Goal: Answer question/provide support: Share knowledge or assist other users

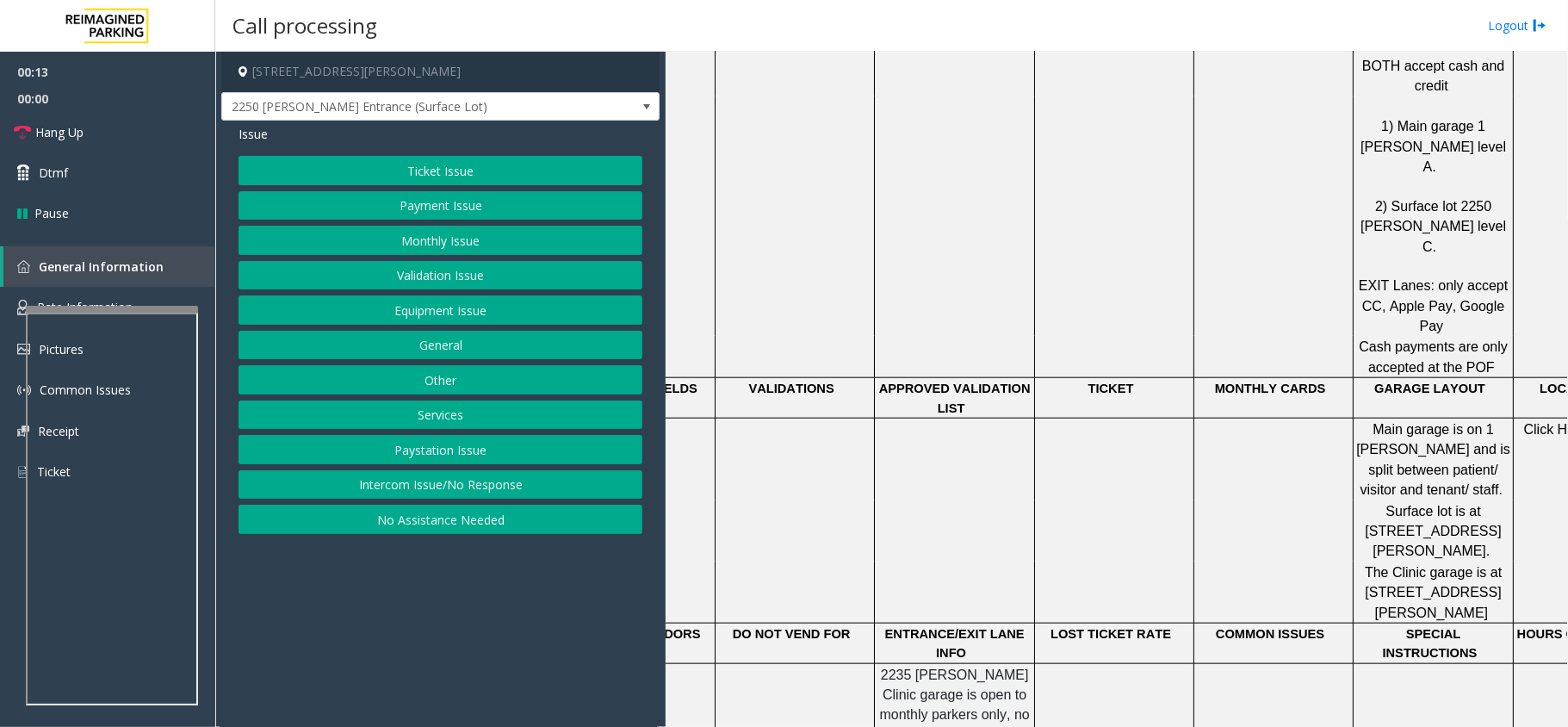
scroll to position [1493, 0]
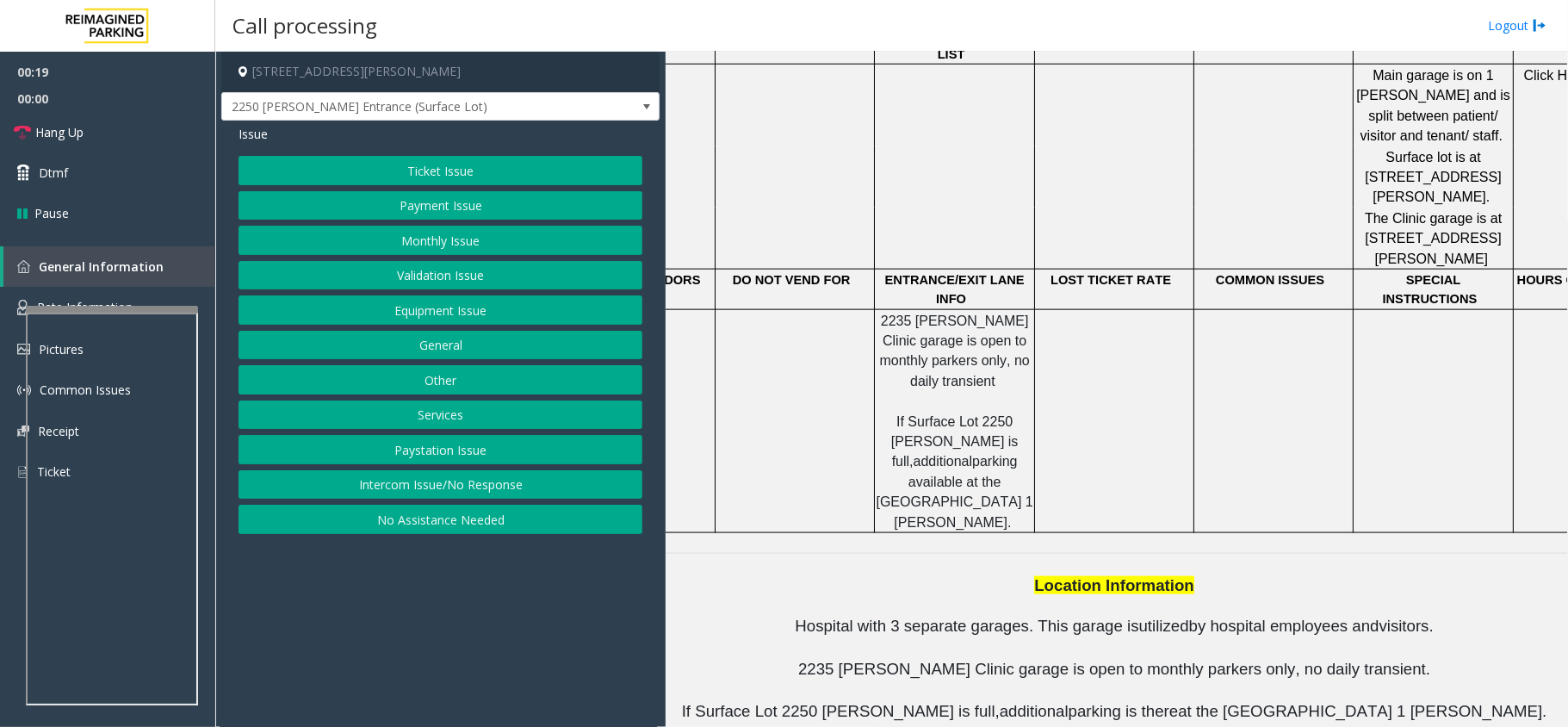
click at [857, 617] on span "Hospital with 3 separate garages. This garage is" at bounding box center [967, 626] width 344 height 19
click at [865, 617] on span "Hospital with 3 separate garages. This garage is" at bounding box center [967, 626] width 344 height 19
click at [877, 617] on span "Hospital with 3 separate garages. This garage is" at bounding box center [967, 626] width 344 height 19
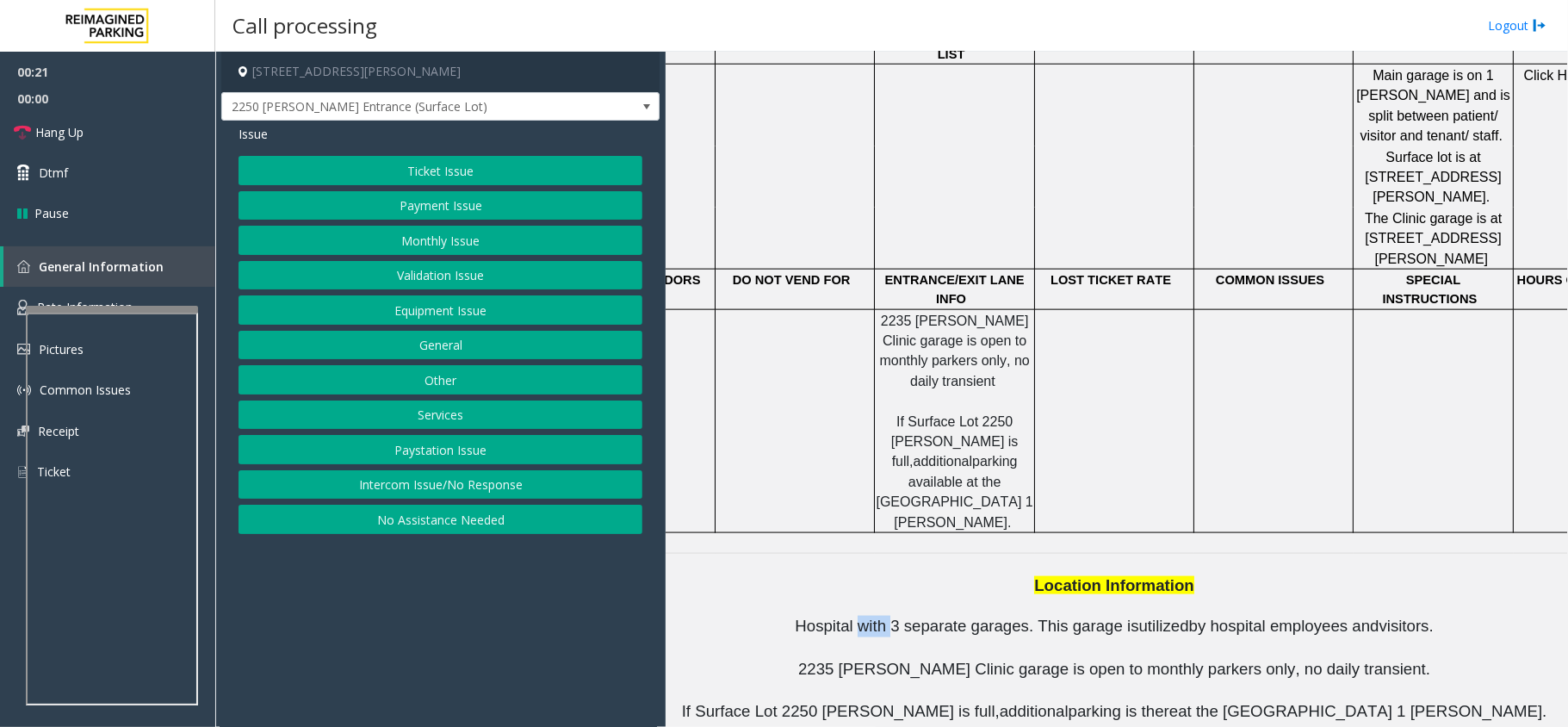
click at [877, 617] on span "Hospital with 3 separate garages. This garage is" at bounding box center [967, 626] width 344 height 19
click at [888, 617] on span "Hospital with 3 separate garages. This garage is" at bounding box center [967, 626] width 344 height 19
click at [897, 617] on span "Hospital with 3 separate garages. This garage is" at bounding box center [967, 626] width 344 height 19
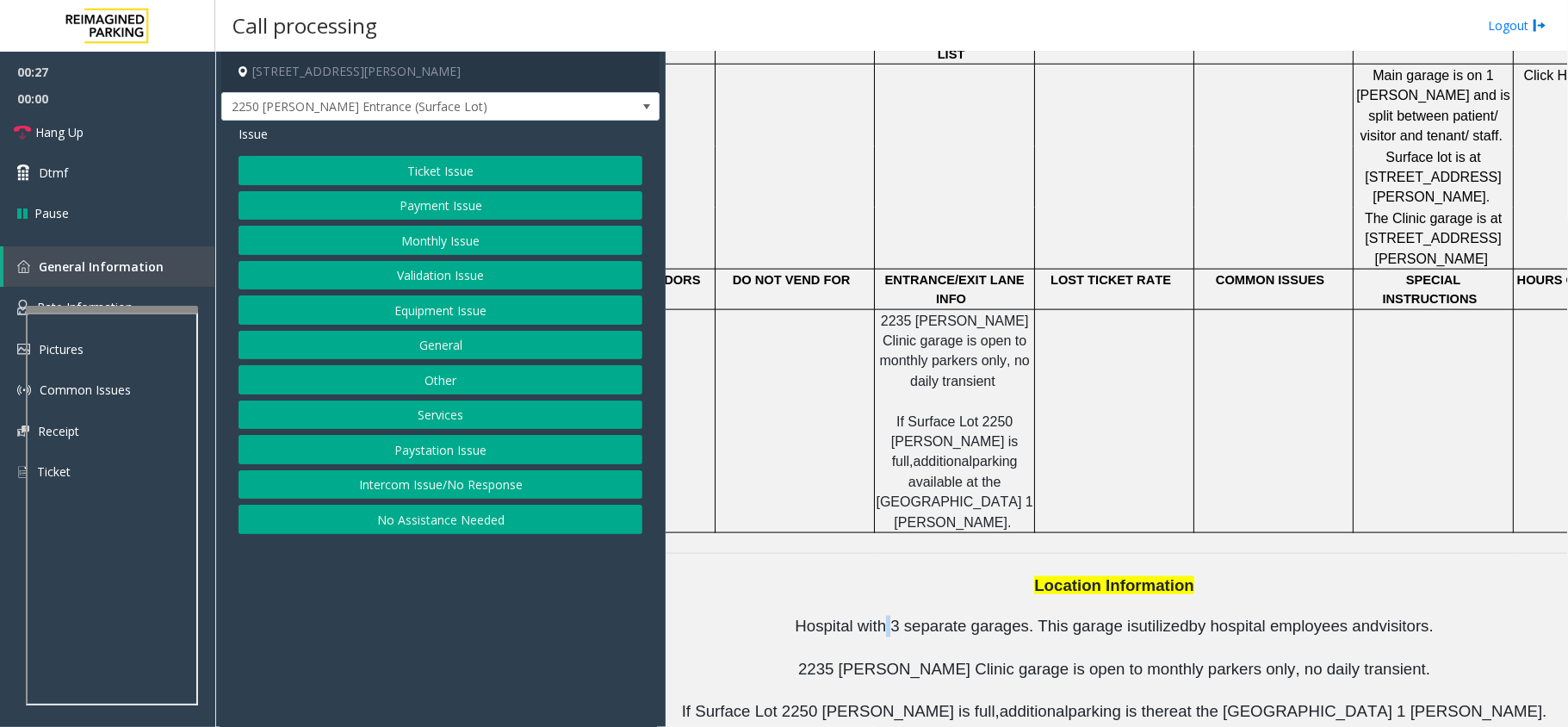
click at [445, 313] on button "Equipment Issue" at bounding box center [440, 310] width 404 height 29
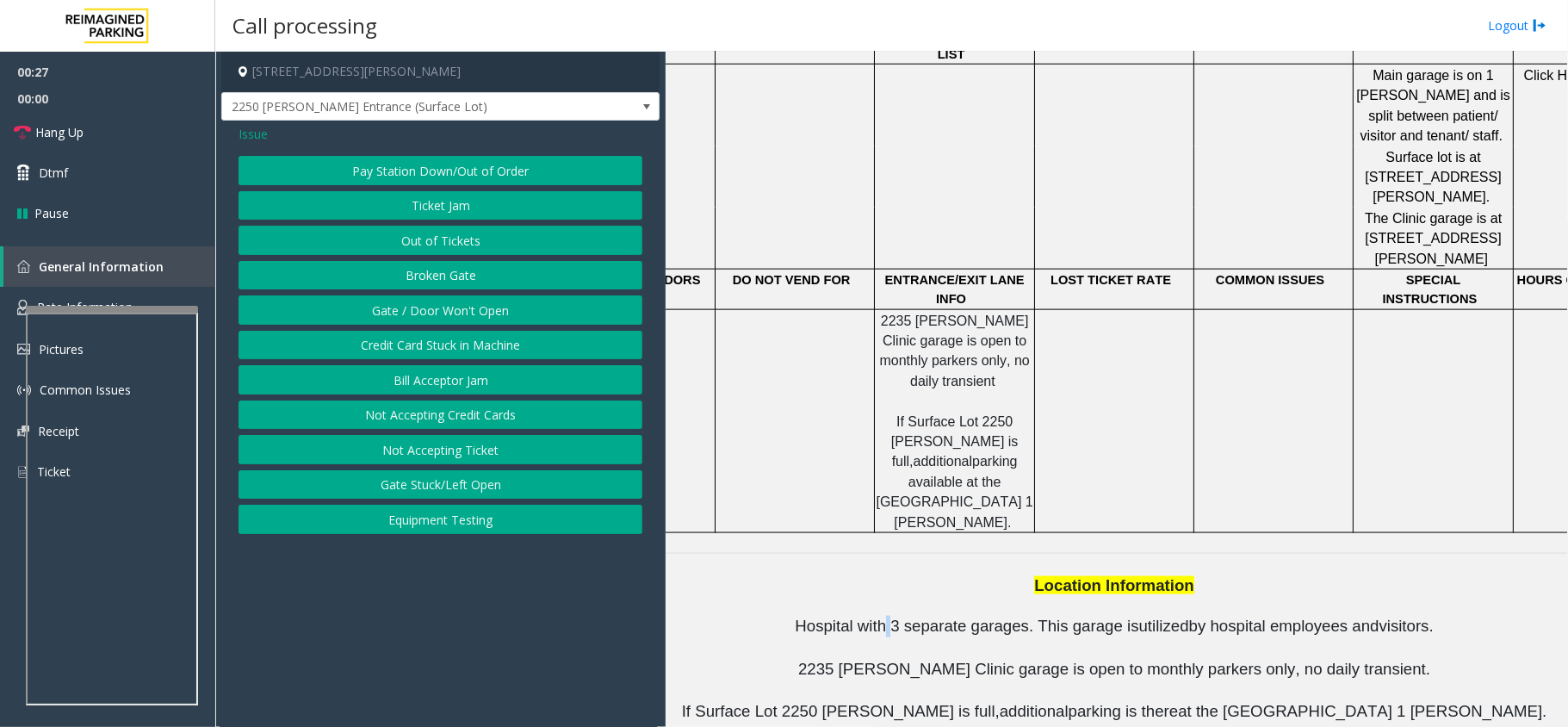
click at [416, 315] on button "Gate / Door Won't Open" at bounding box center [440, 310] width 404 height 29
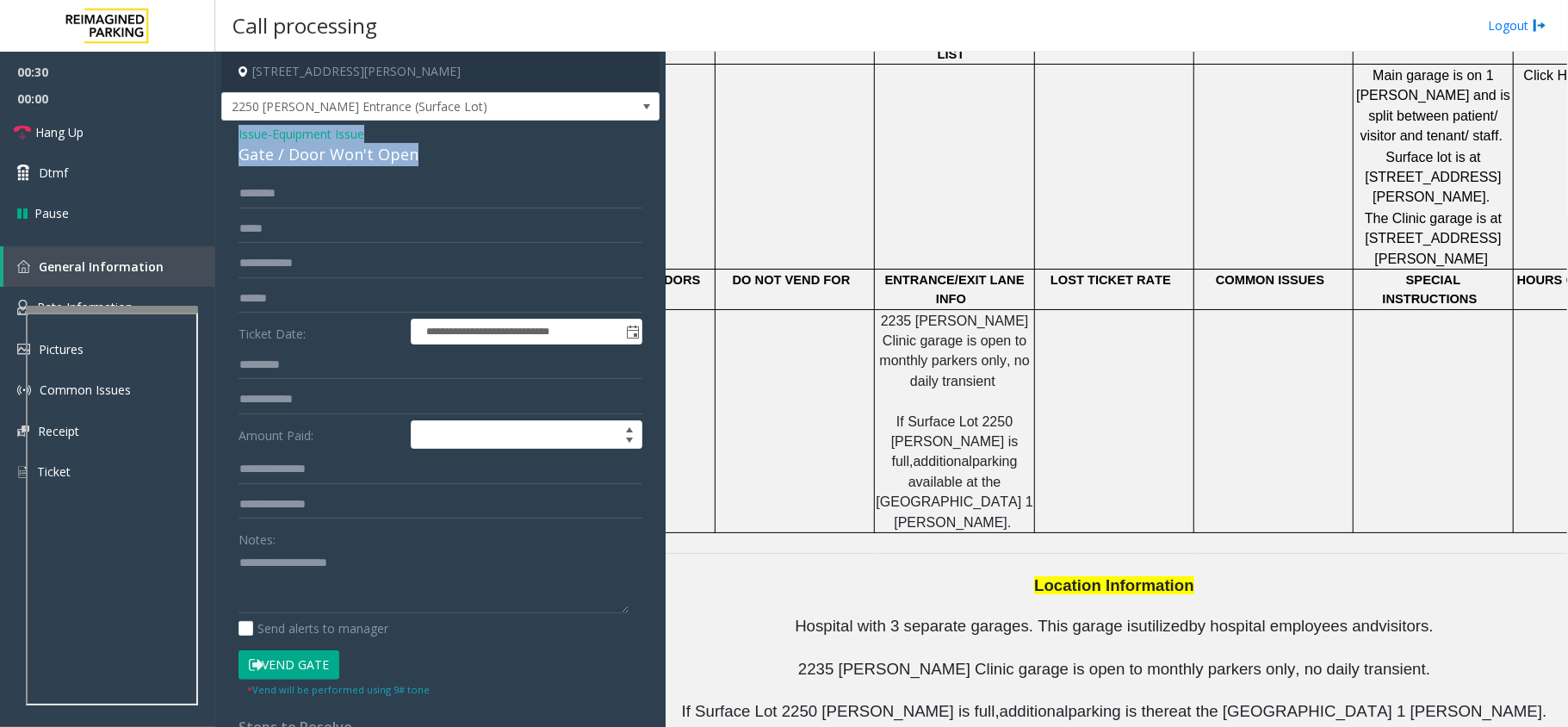
drag, startPoint x: 416, startPoint y: 156, endPoint x: 232, endPoint y: 131, distance: 185.7
click at [232, 131] on div "**********" at bounding box center [440, 548] width 438 height 855
click at [481, 582] on textarea at bounding box center [433, 581] width 390 height 64
click at [538, 580] on textarea at bounding box center [433, 581] width 390 height 64
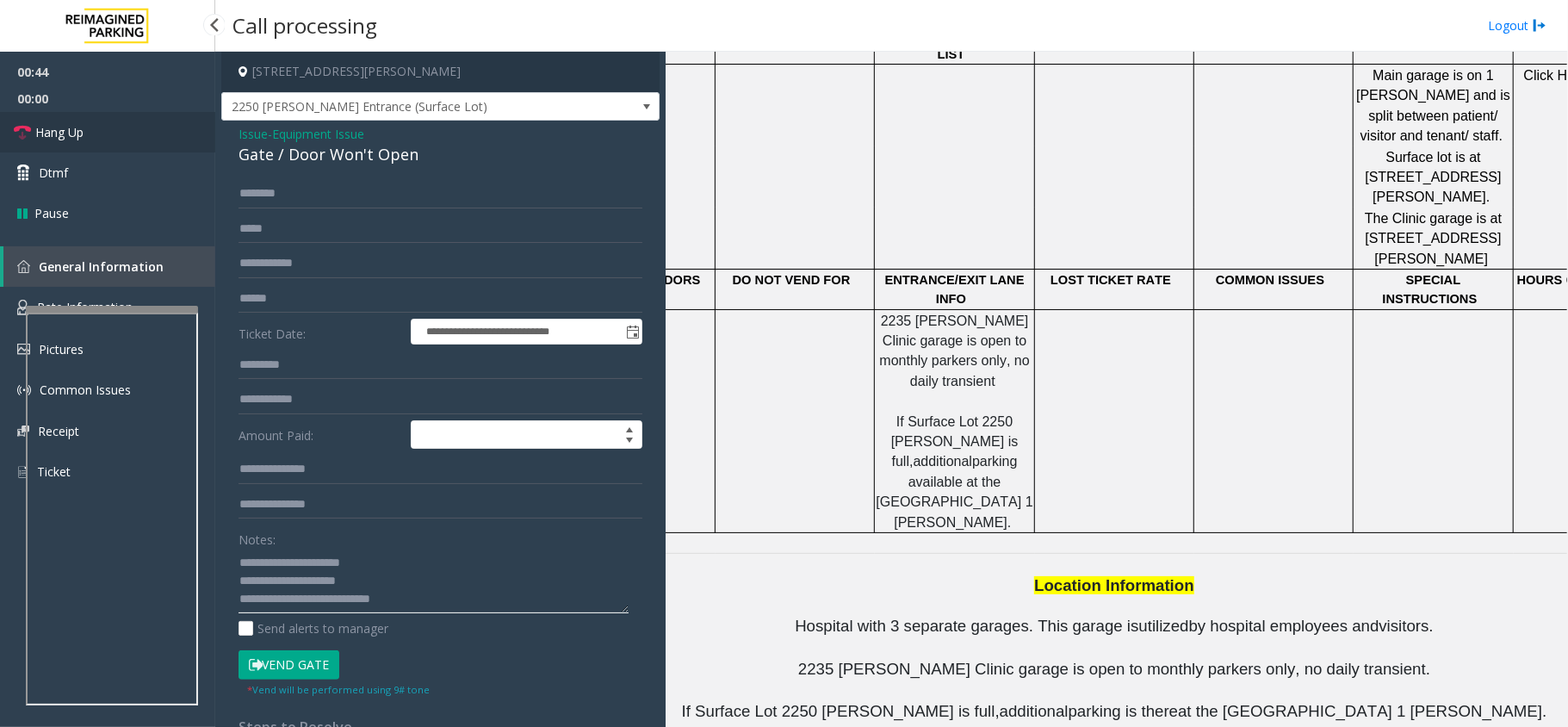
type textarea "**********"
click at [56, 139] on span "Hang Up" at bounding box center [59, 132] width 49 height 19
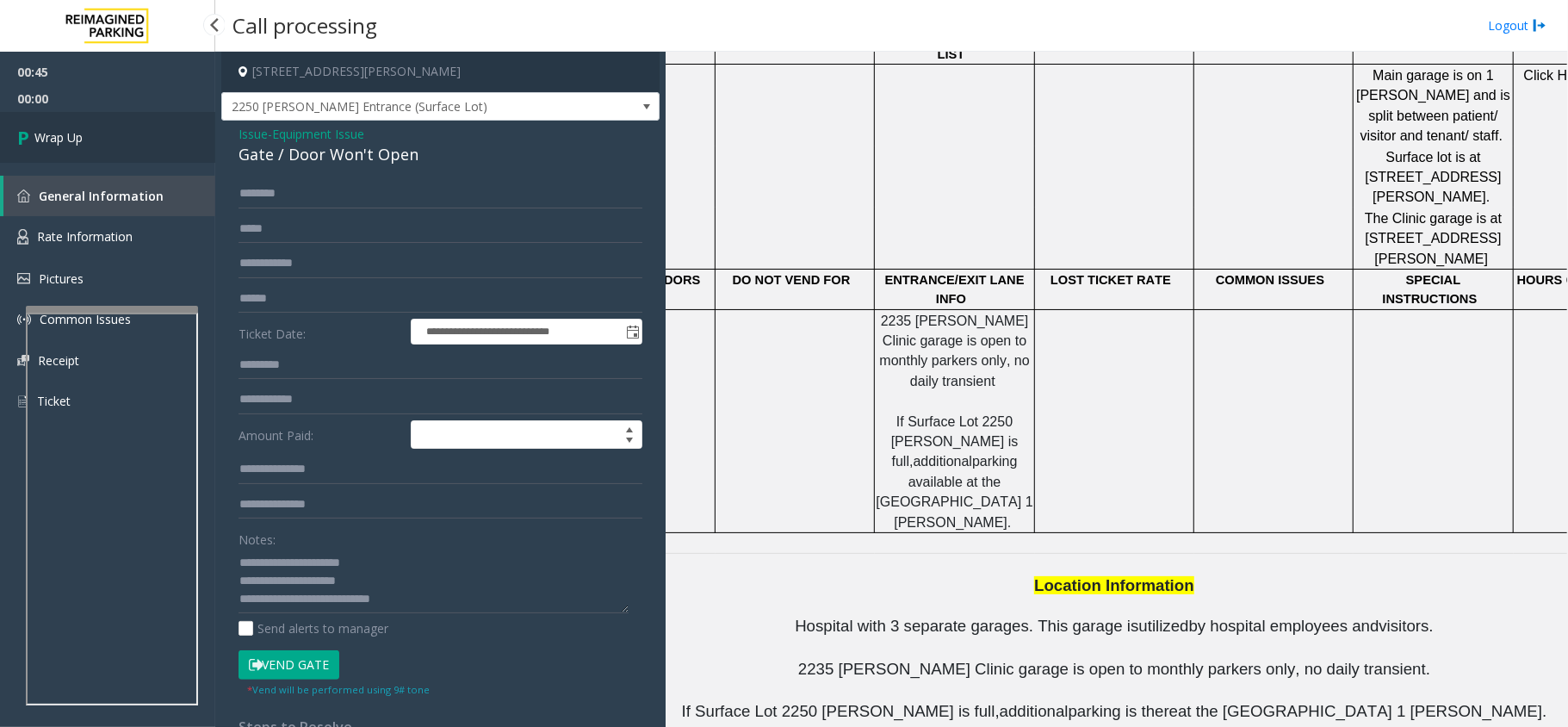
click at [56, 139] on span "Wrap Up" at bounding box center [58, 137] width 49 height 19
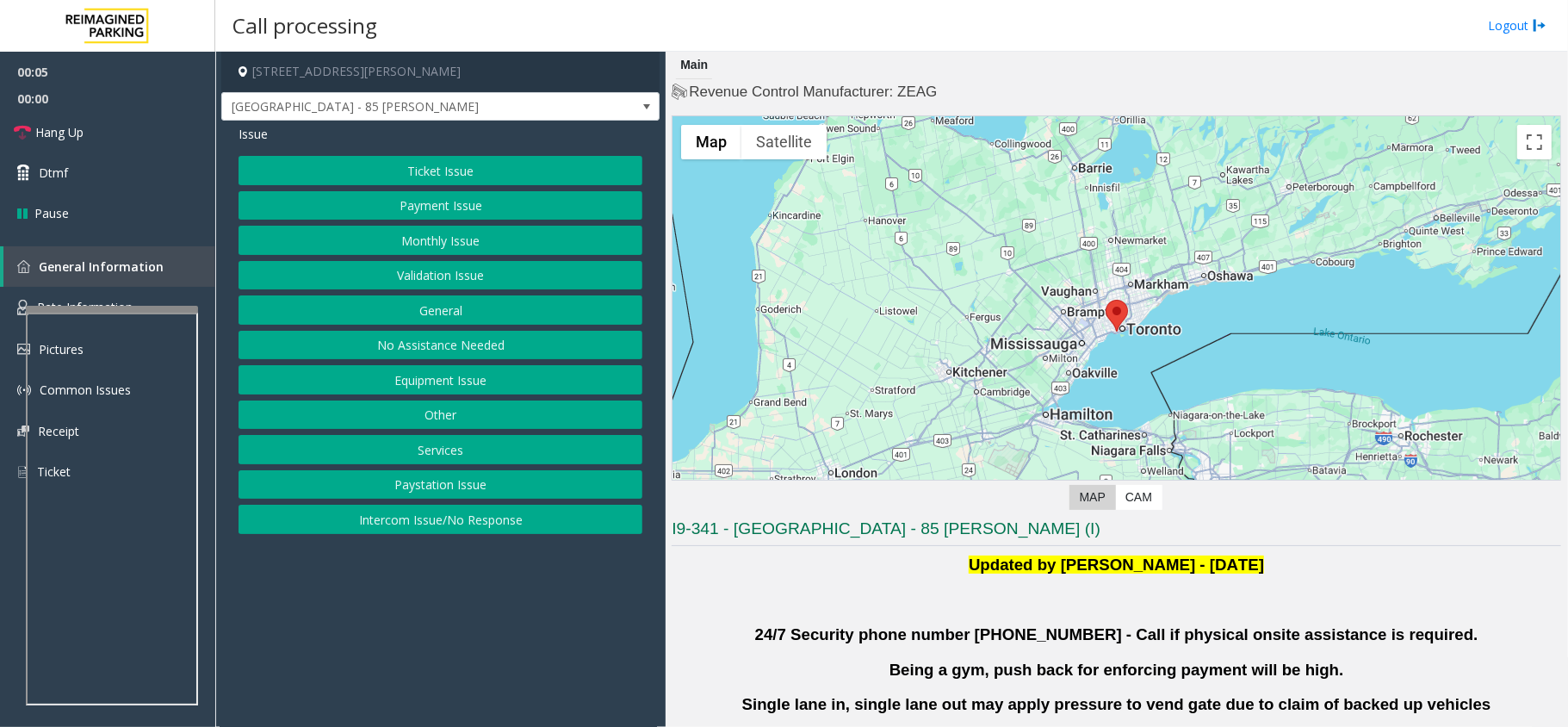
click at [432, 276] on button "Validation Issue" at bounding box center [440, 275] width 404 height 29
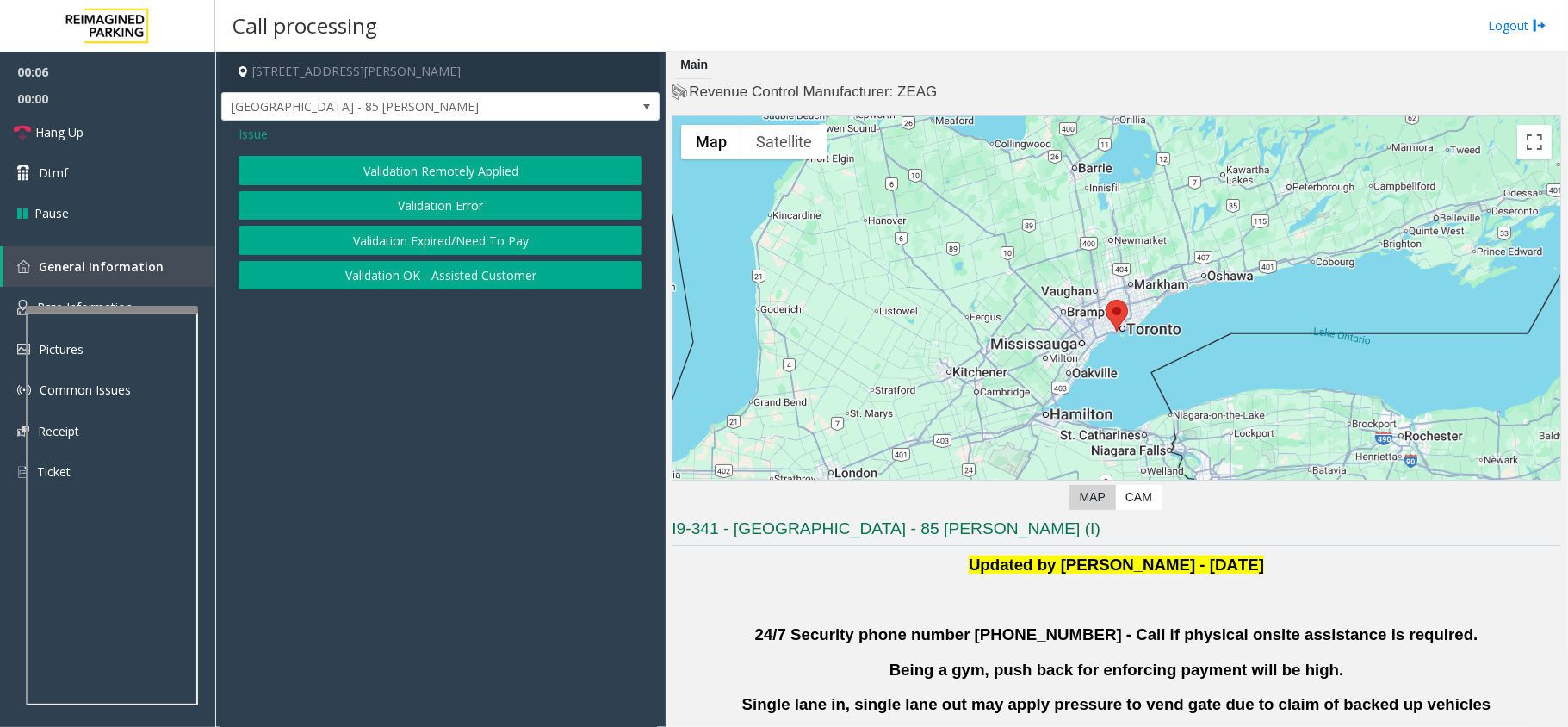
click at [473, 211] on button "Validation Error" at bounding box center [440, 206] width 404 height 29
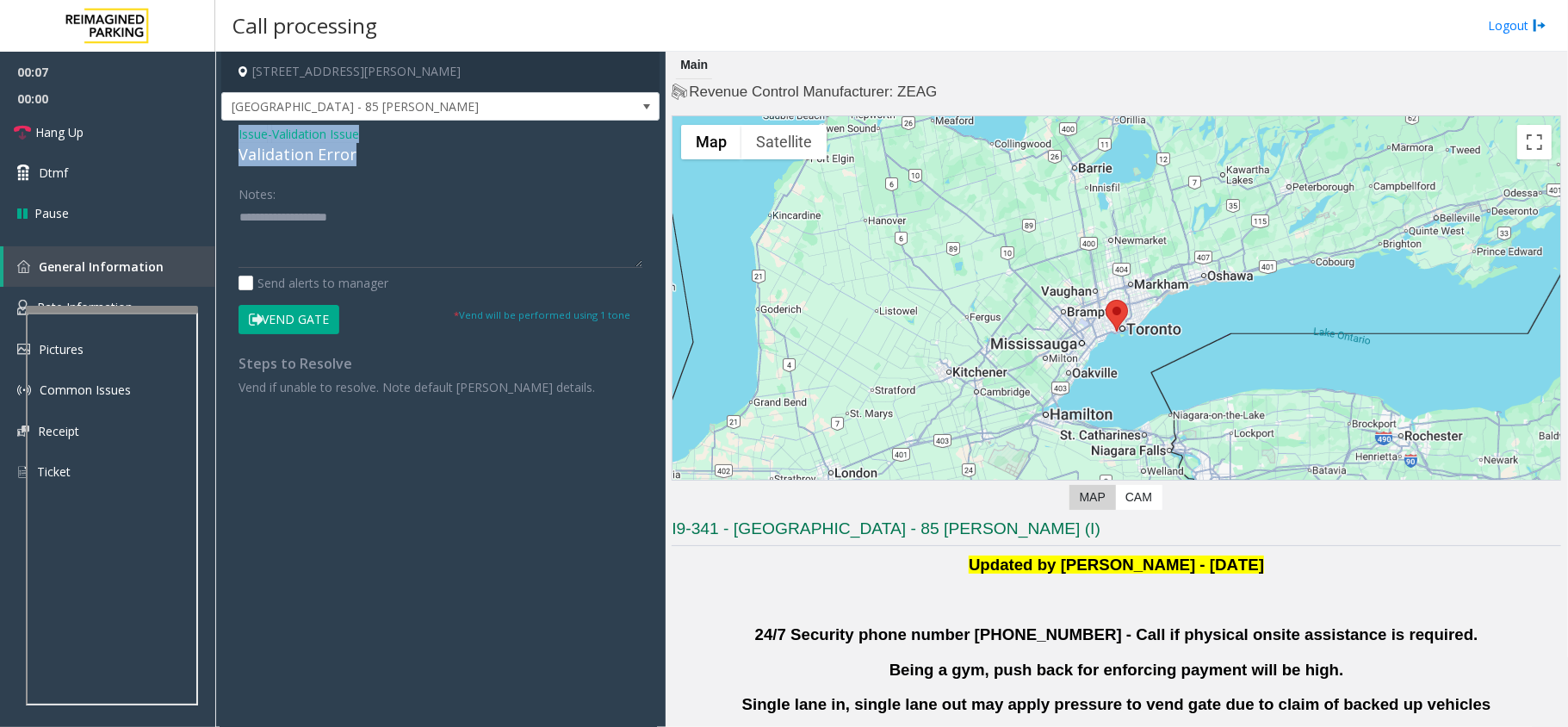
drag, startPoint x: 363, startPoint y: 153, endPoint x: 231, endPoint y: 136, distance: 133.1
click at [231, 136] on div "Issue - Validation Issue Validation Error Notes: Send alerts to manager Vend Ga…" at bounding box center [440, 266] width 438 height 292
click at [407, 242] on textarea at bounding box center [440, 235] width 404 height 64
click at [287, 256] on textarea at bounding box center [440, 235] width 404 height 64
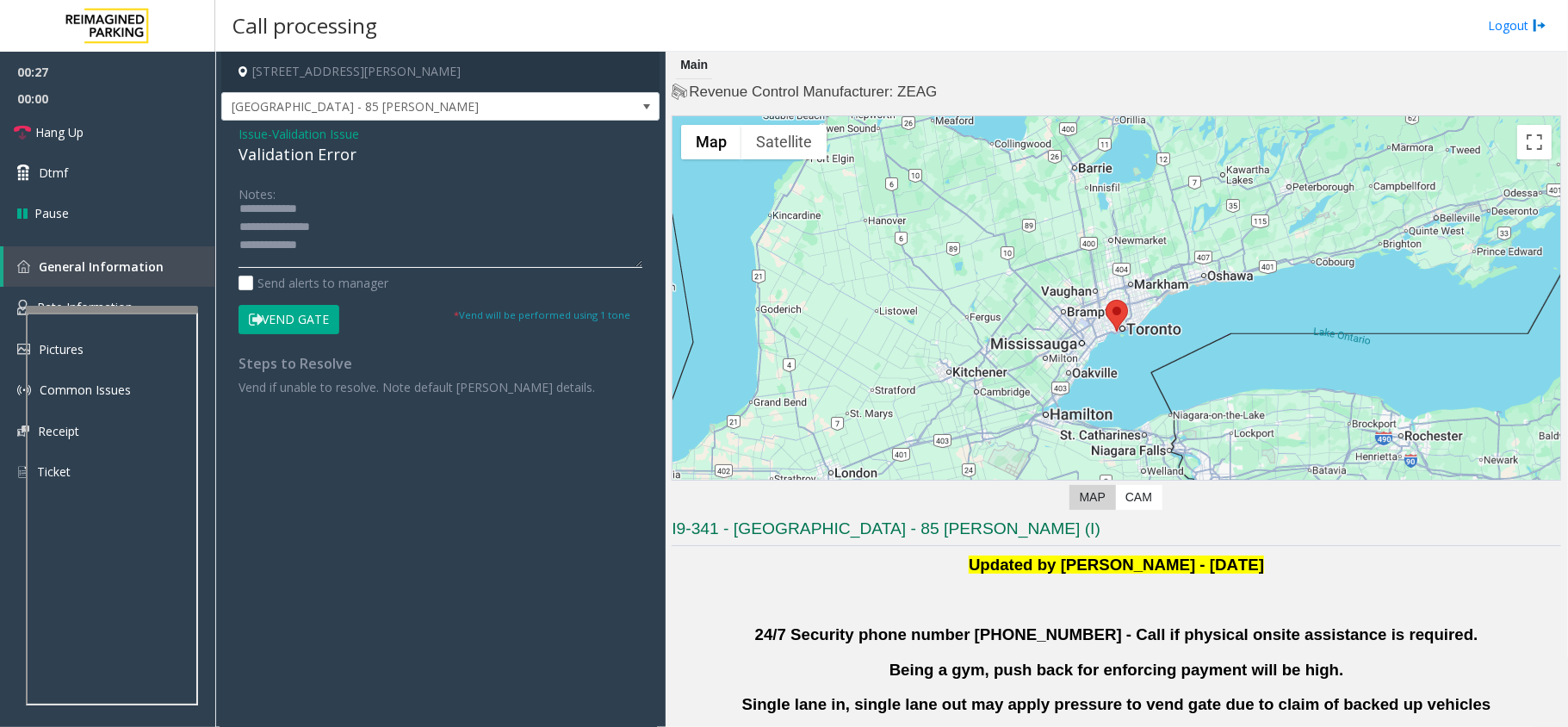
click at [355, 224] on textarea at bounding box center [440, 235] width 404 height 64
click at [310, 225] on textarea at bounding box center [440, 235] width 404 height 64
click at [320, 244] on textarea at bounding box center [440, 235] width 404 height 64
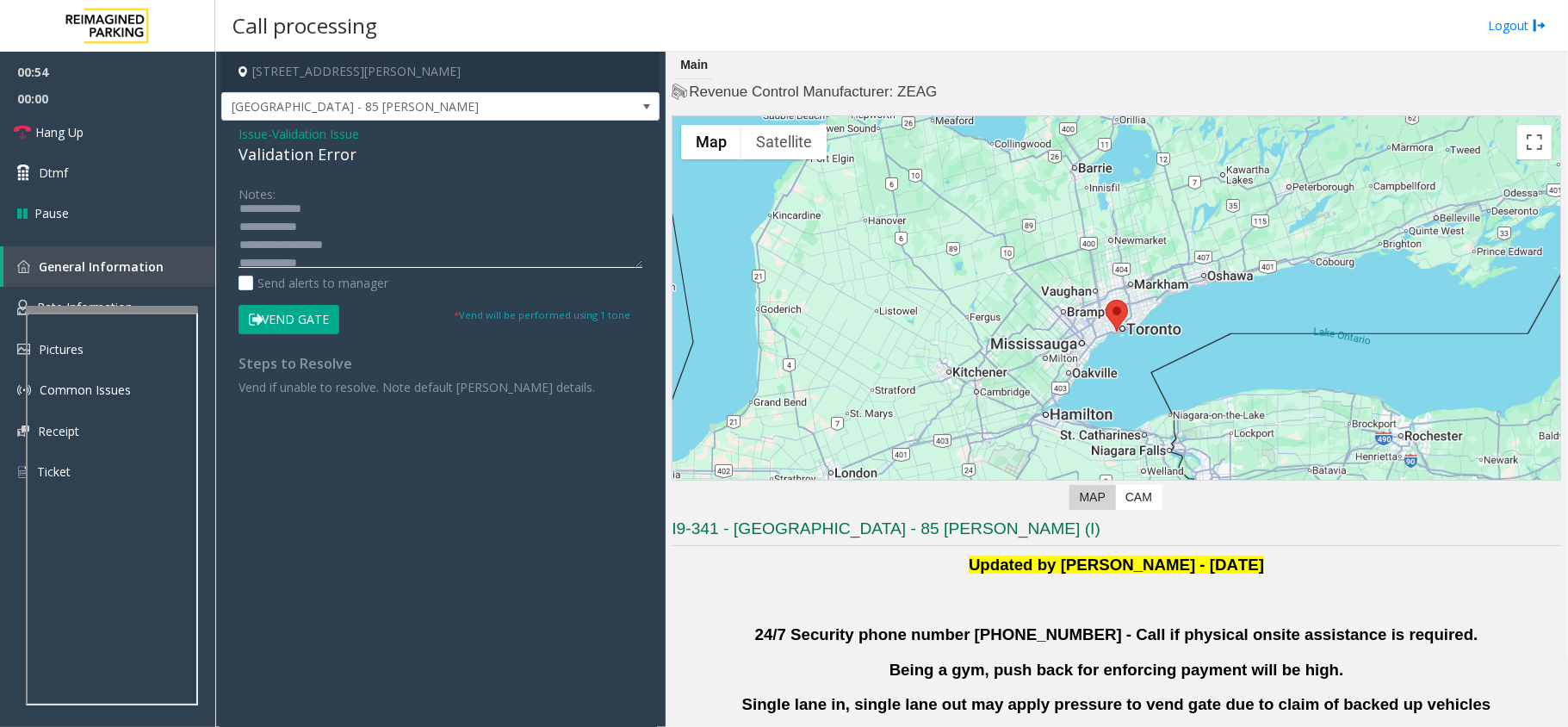
click at [321, 259] on textarea at bounding box center [440, 235] width 404 height 64
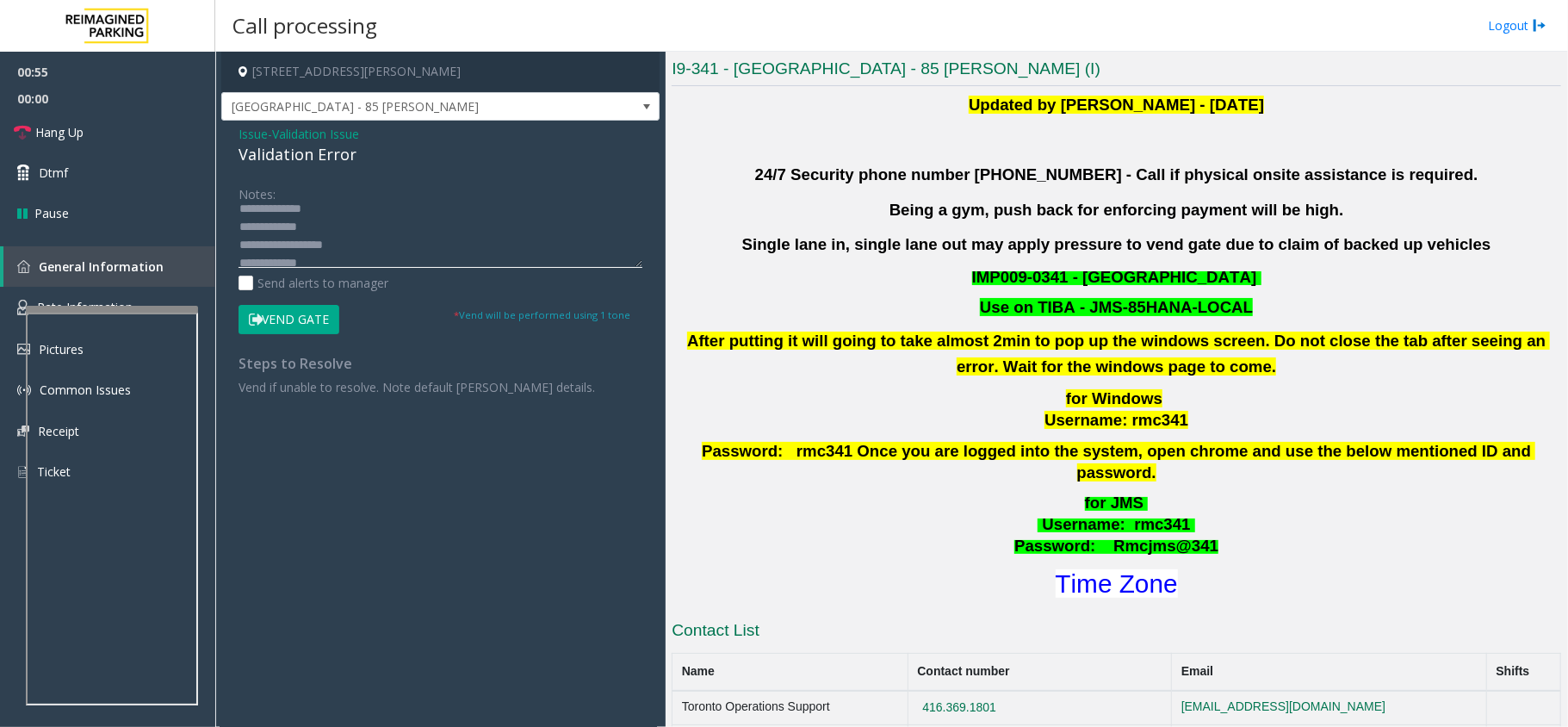
scroll to position [689, 0]
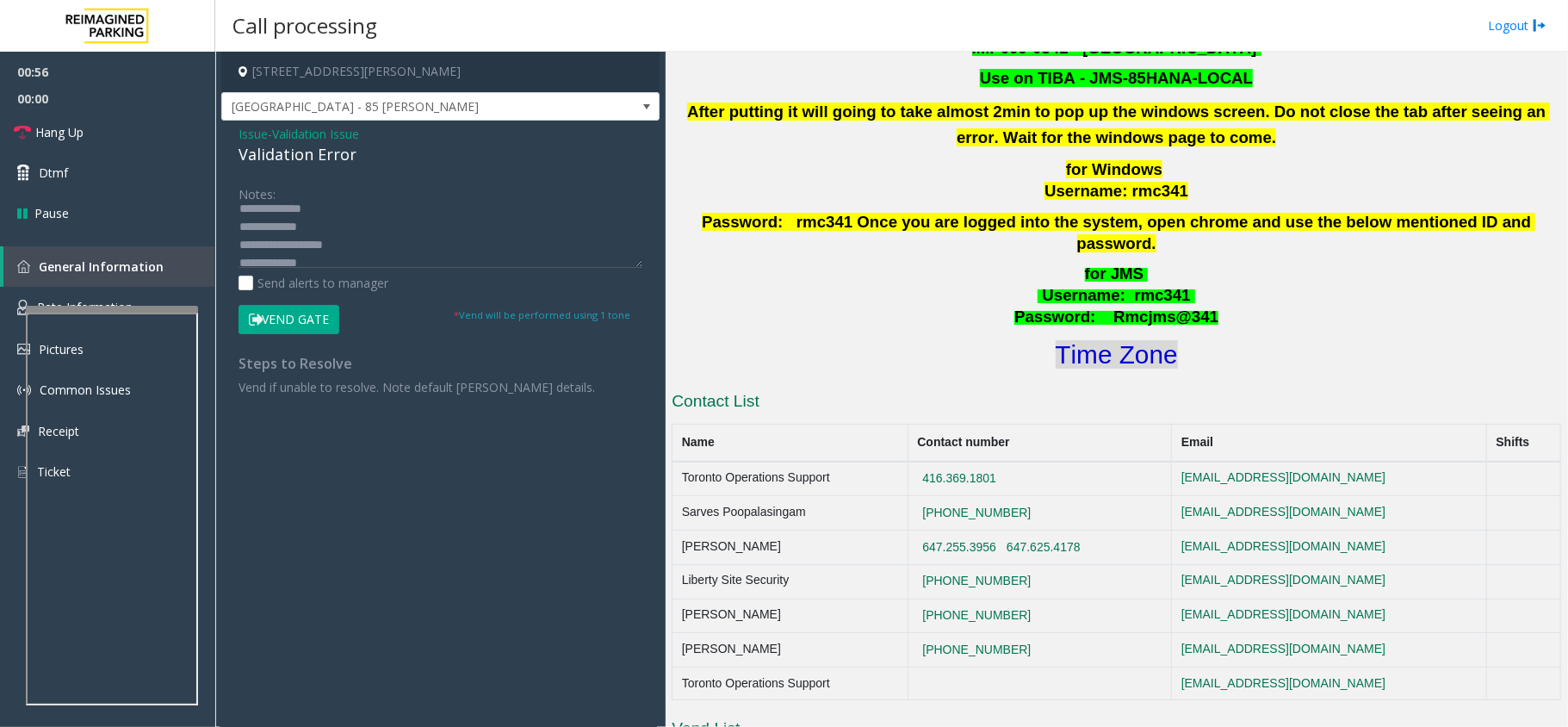
click at [1128, 342] on font "Time Zone" at bounding box center [1116, 355] width 123 height 28
click at [340, 256] on textarea at bounding box center [440, 235] width 404 height 64
click at [296, 318] on button "Vend Gate" at bounding box center [288, 319] width 101 height 29
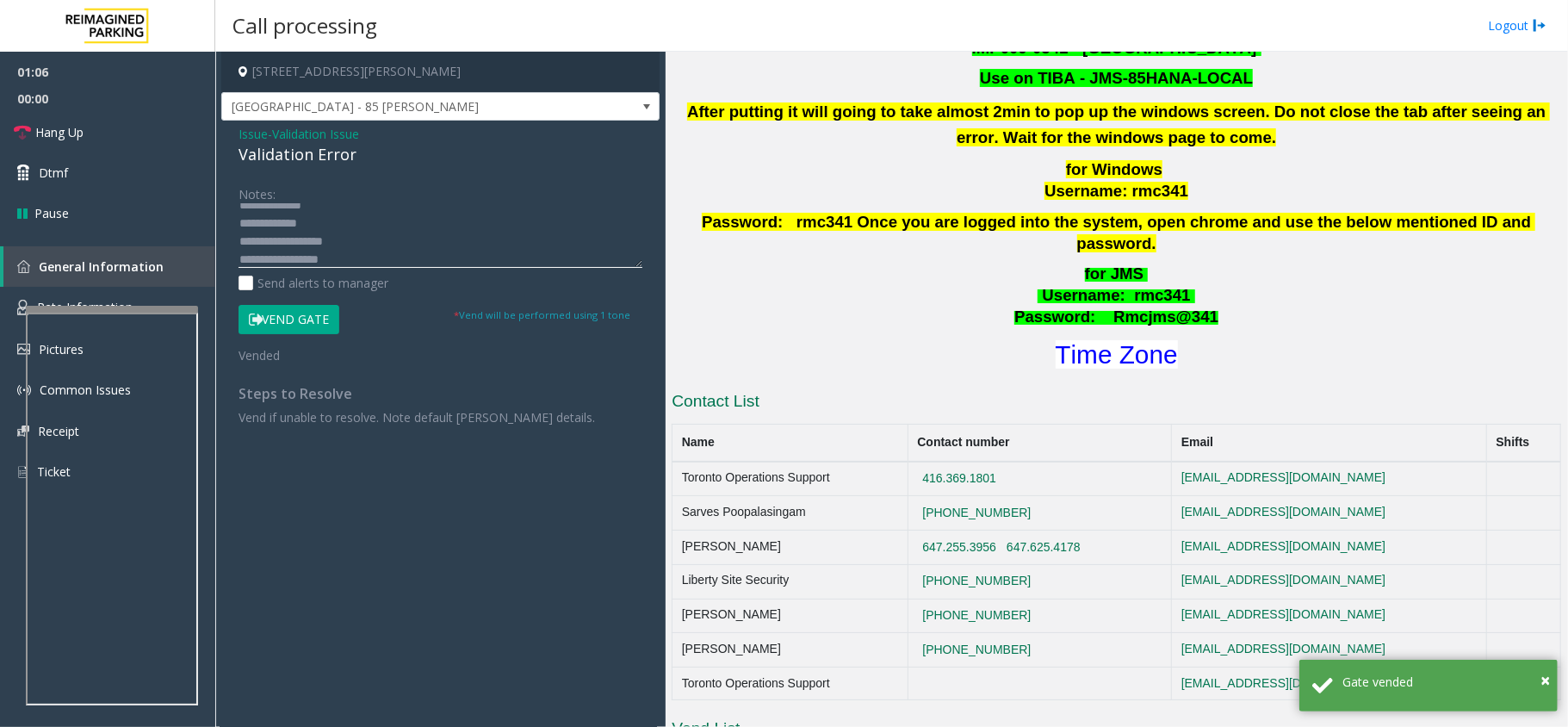
click at [366, 263] on textarea at bounding box center [440, 235] width 404 height 64
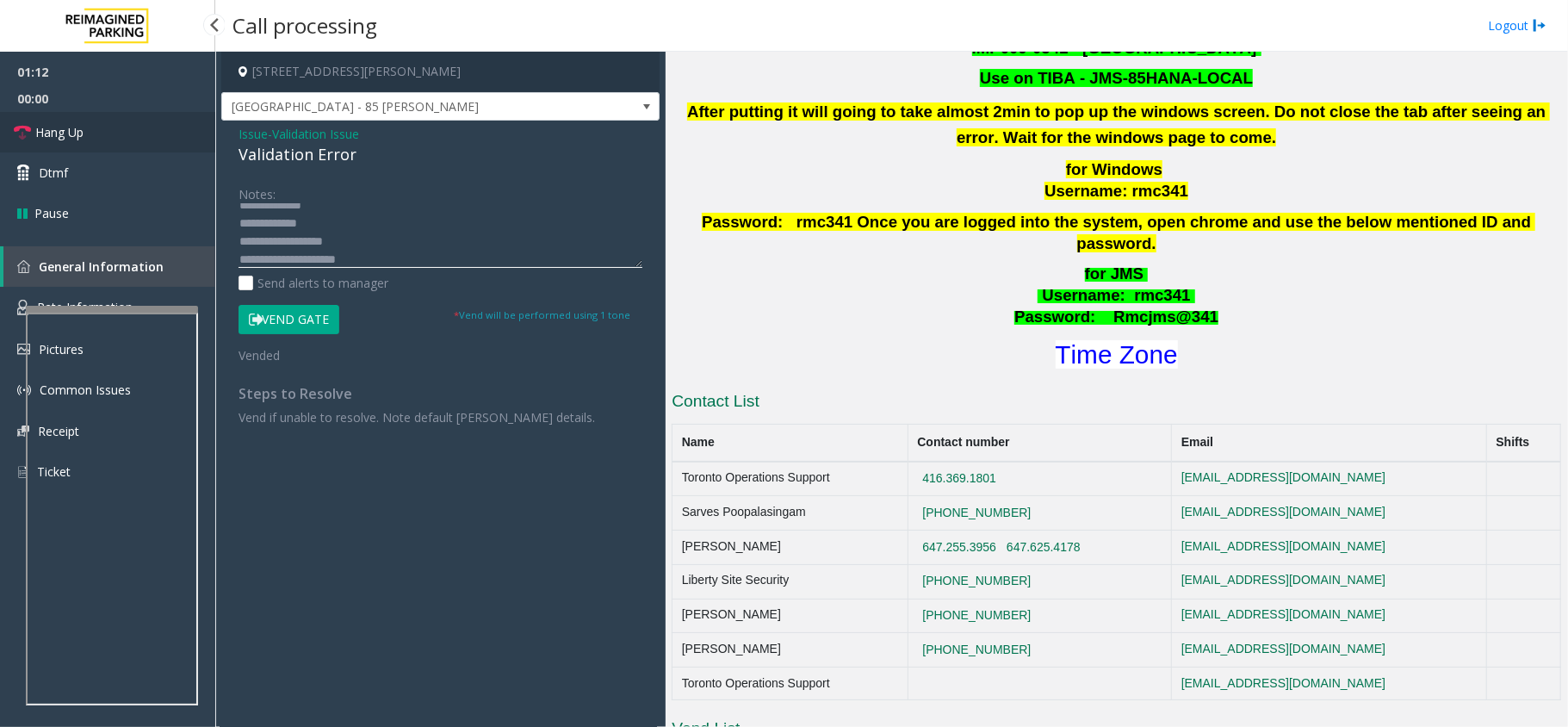
type textarea "**********"
click at [85, 135] on link "Hang Up" at bounding box center [108, 132] width 215 height 41
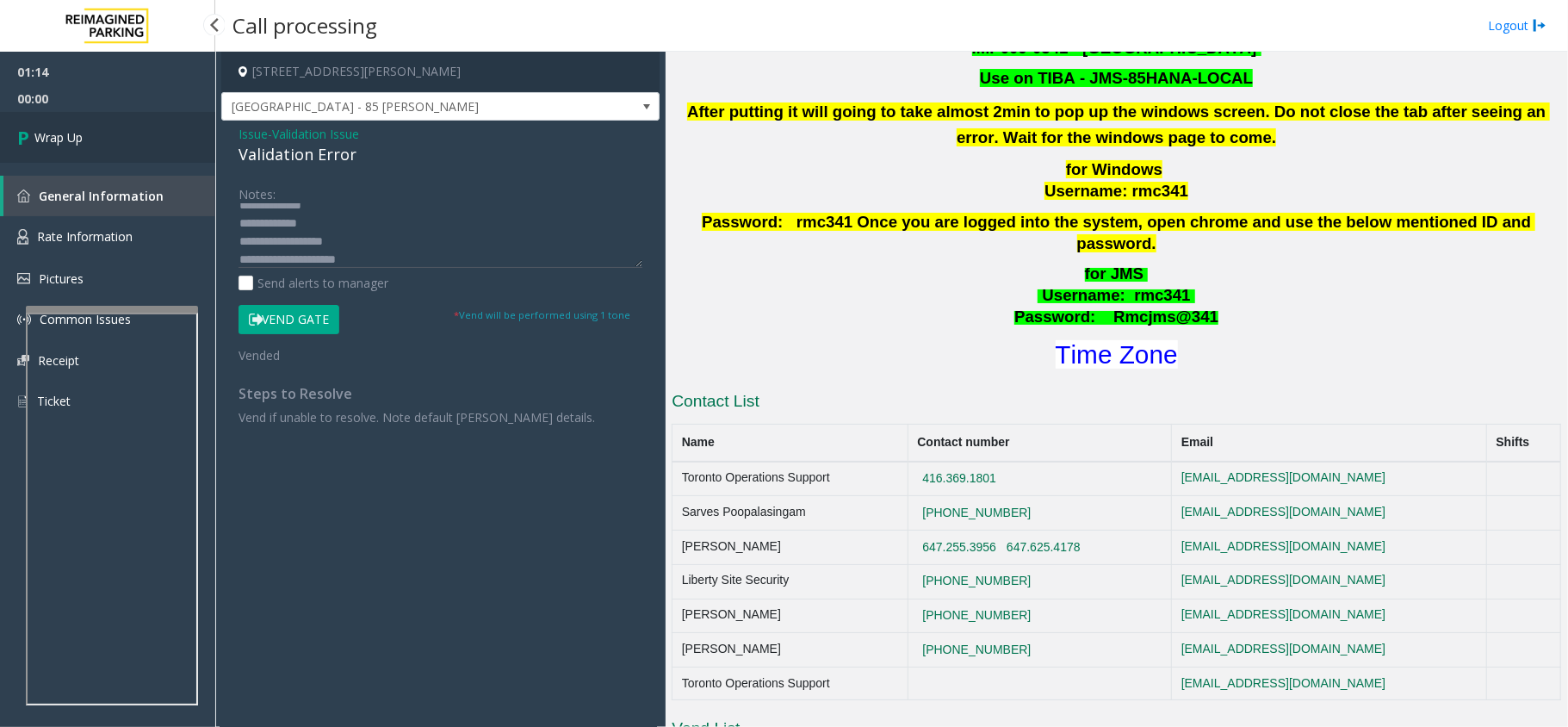
click at [85, 135] on link "Wrap Up" at bounding box center [108, 138] width 215 height 51
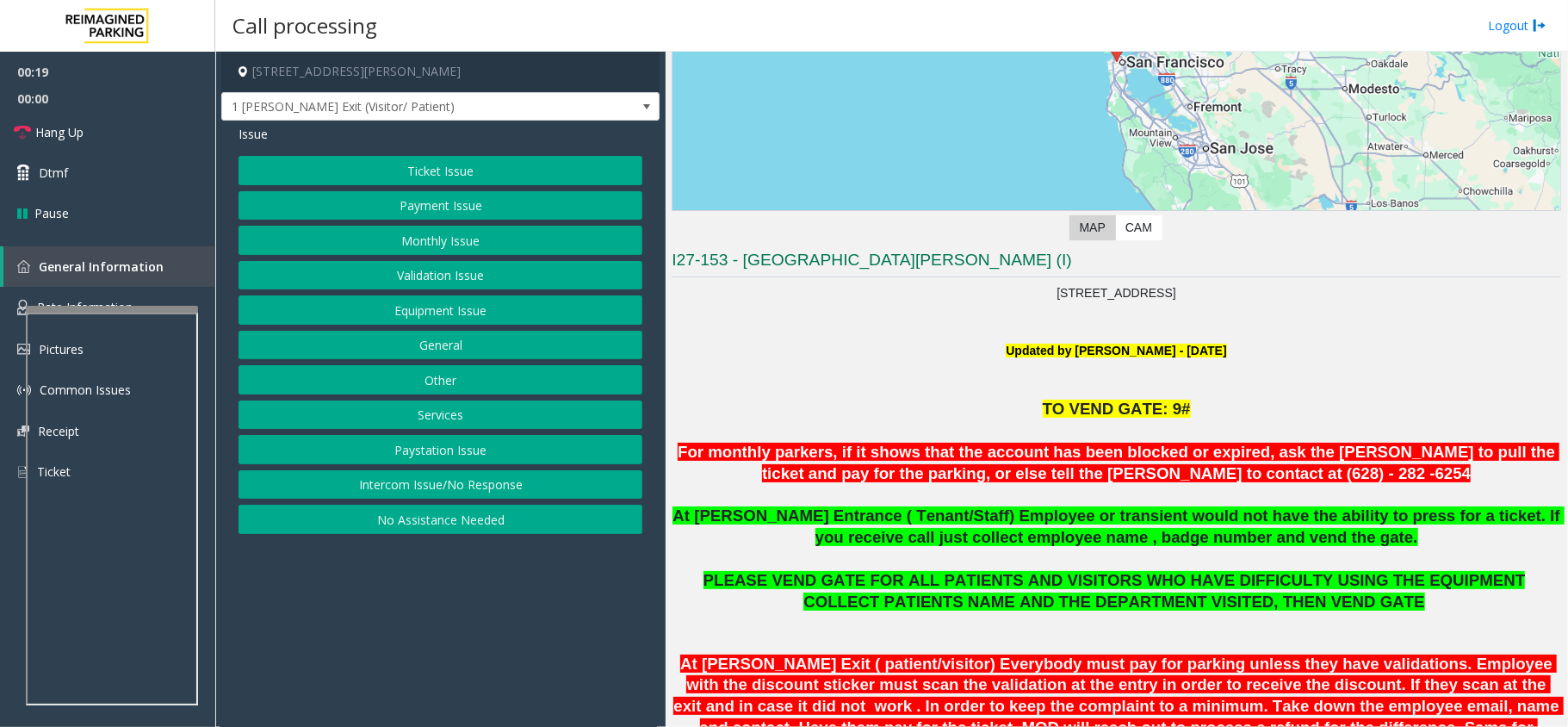
scroll to position [344, 0]
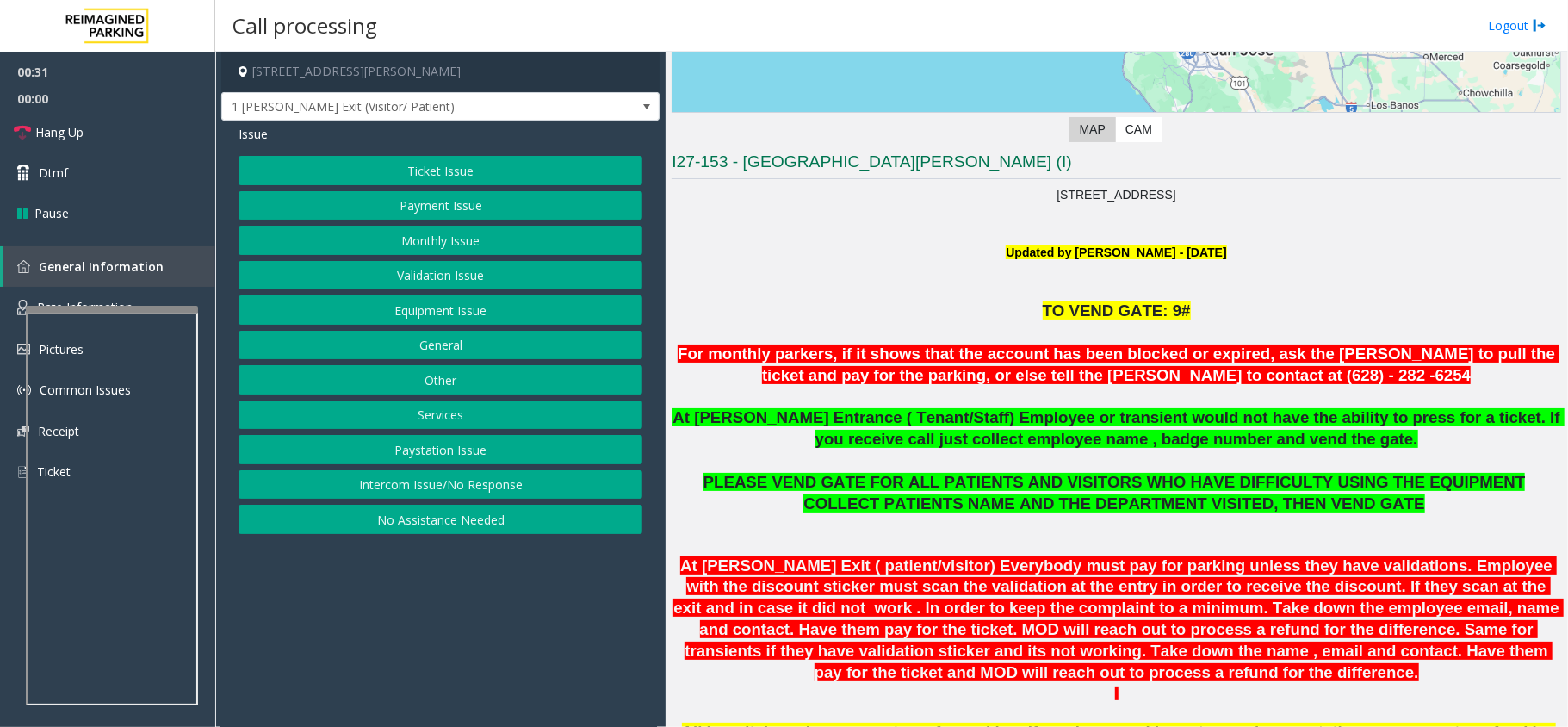
click at [455, 308] on button "Equipment Issue" at bounding box center [440, 310] width 404 height 29
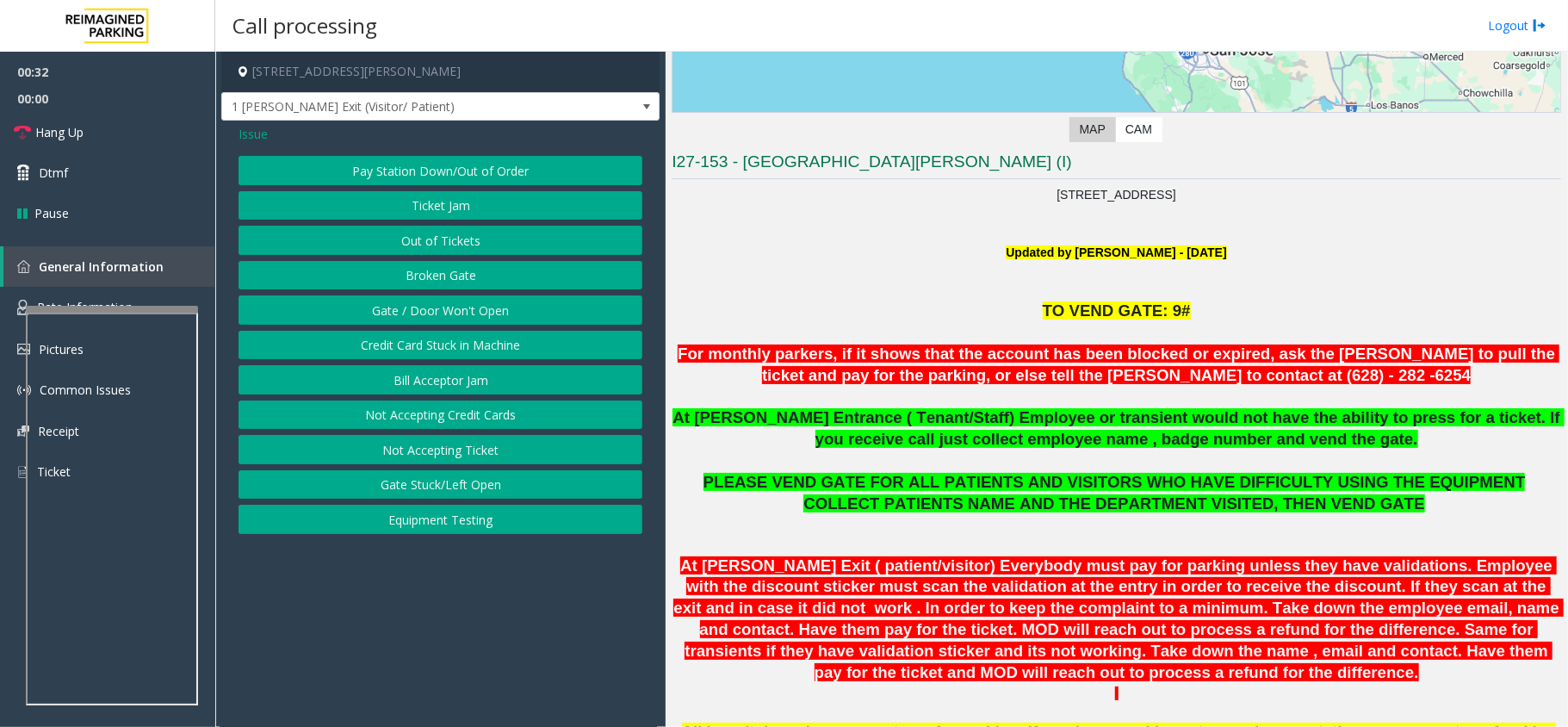
click at [461, 311] on button "Gate / Door Won't Open" at bounding box center [440, 310] width 404 height 29
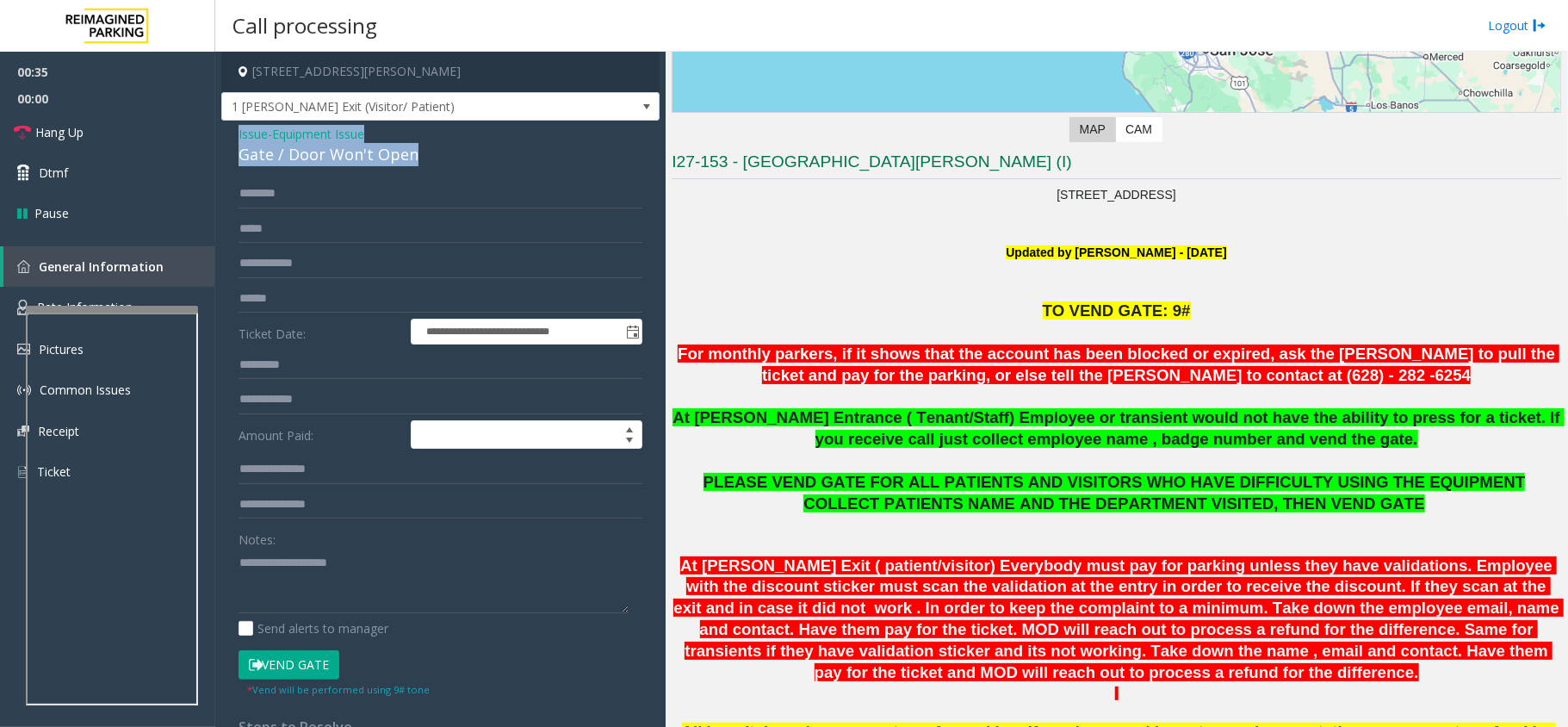
drag, startPoint x: 405, startPoint y: 157, endPoint x: 233, endPoint y: 132, distance: 173.8
click at [233, 132] on div "**********" at bounding box center [440, 548] width 438 height 855
click at [411, 596] on textarea at bounding box center [433, 581] width 390 height 64
click at [420, 597] on textarea at bounding box center [433, 581] width 390 height 64
click at [417, 593] on textarea at bounding box center [433, 581] width 390 height 64
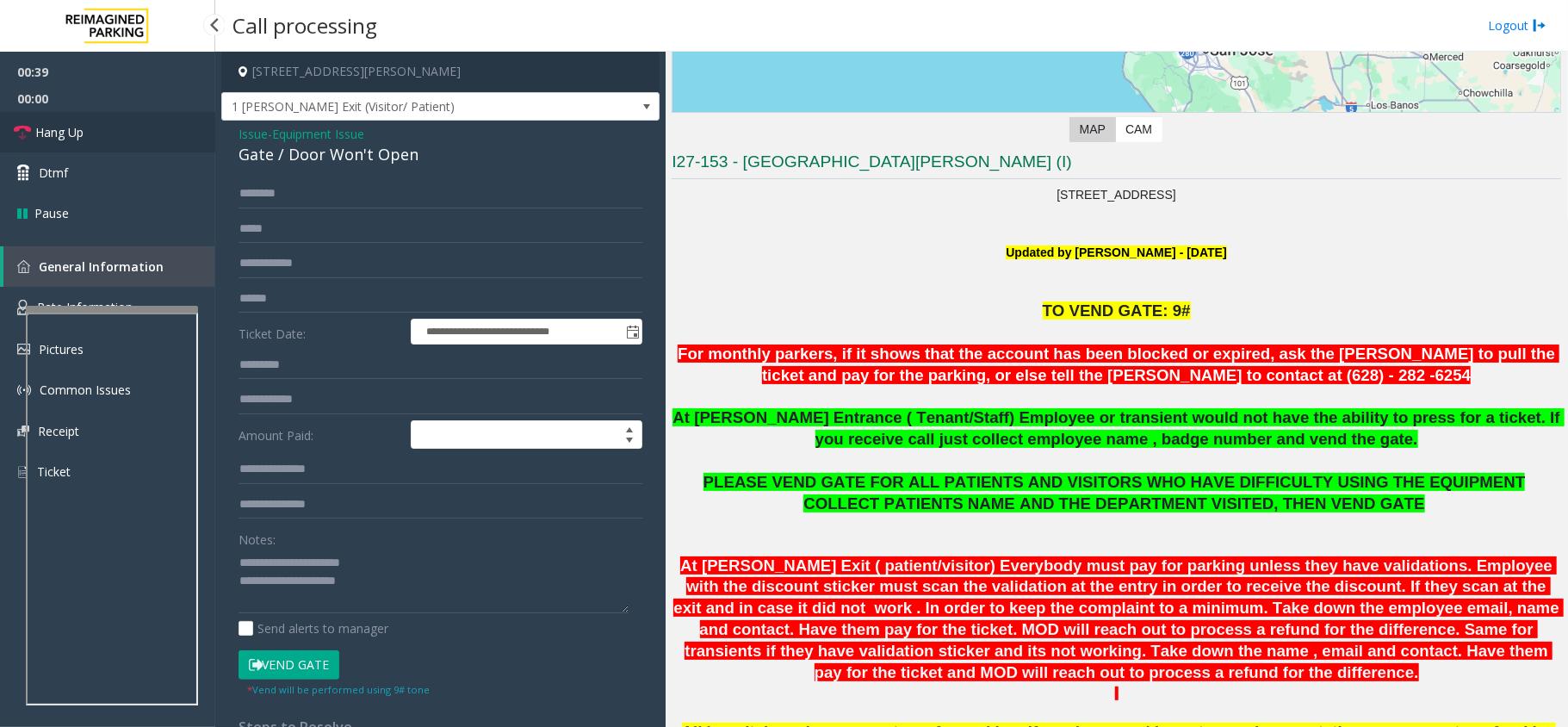
click at [80, 145] on link "Hang Up" at bounding box center [108, 132] width 215 height 41
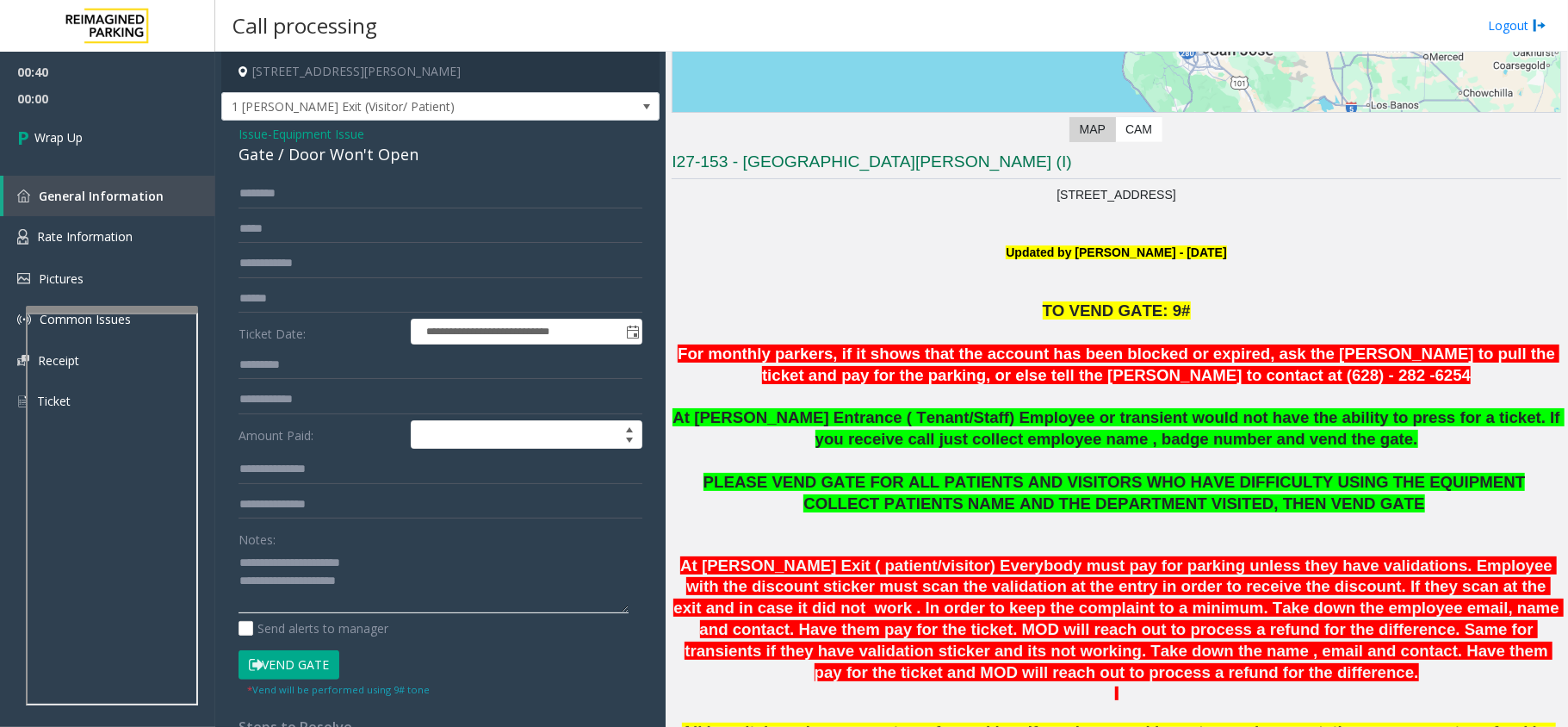
click at [449, 597] on textarea at bounding box center [433, 581] width 390 height 64
type textarea "**********"
click at [117, 146] on link "Wrap Up" at bounding box center [108, 138] width 215 height 51
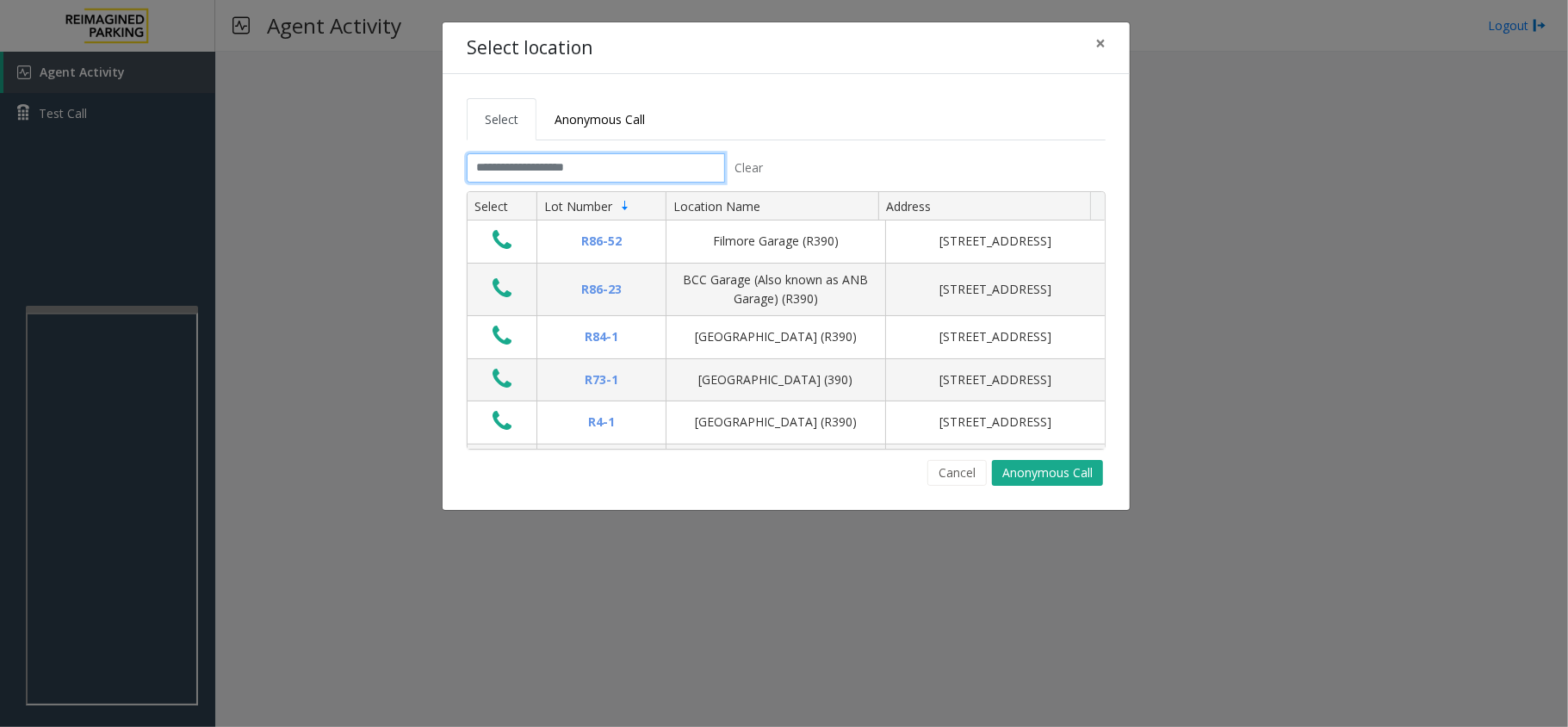
click at [546, 154] on input "text" at bounding box center [595, 168] width 258 height 29
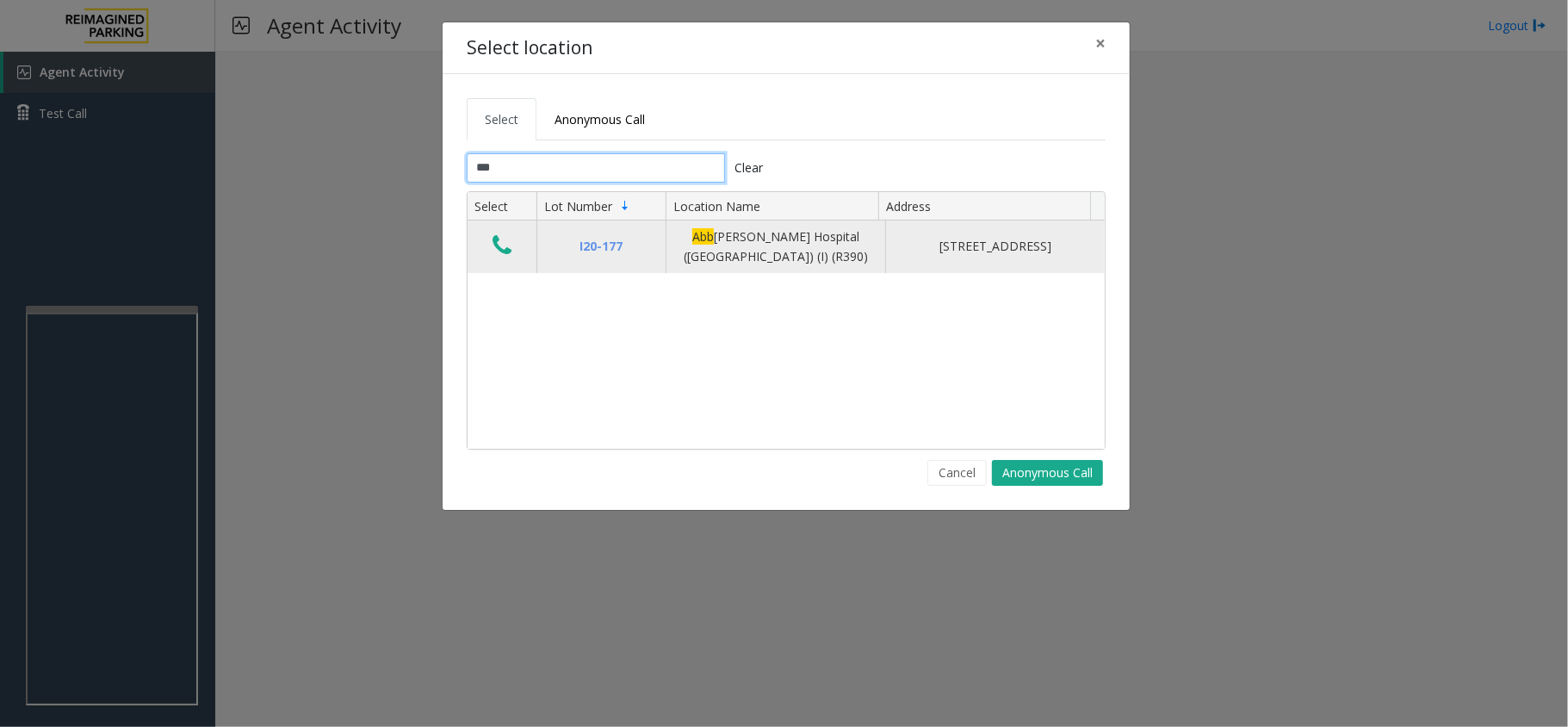
type input "***"
click at [510, 241] on icon "Data table" at bounding box center [501, 245] width 19 height 24
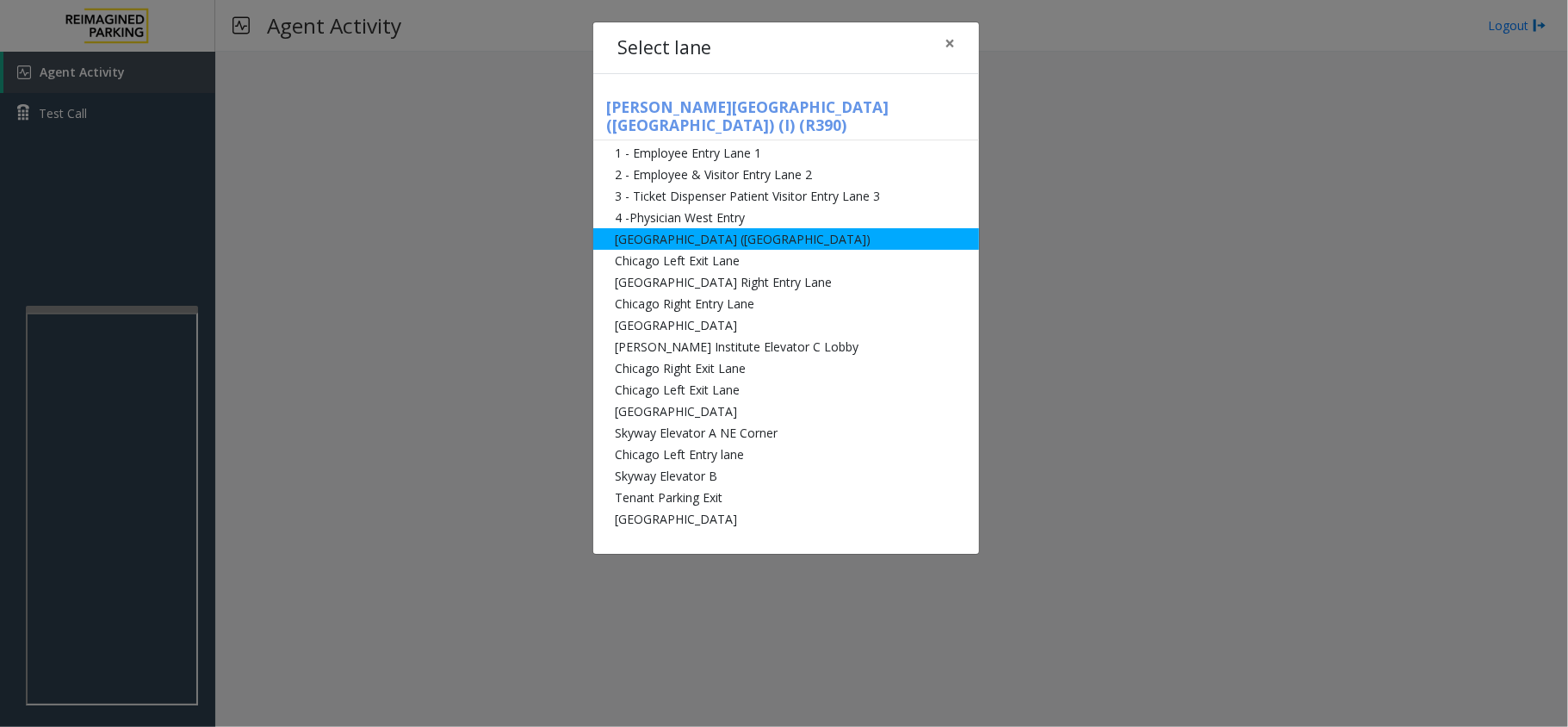
click at [698, 229] on li "[GEOGRAPHIC_DATA] ([GEOGRAPHIC_DATA])" at bounding box center [786, 239] width 385 height 21
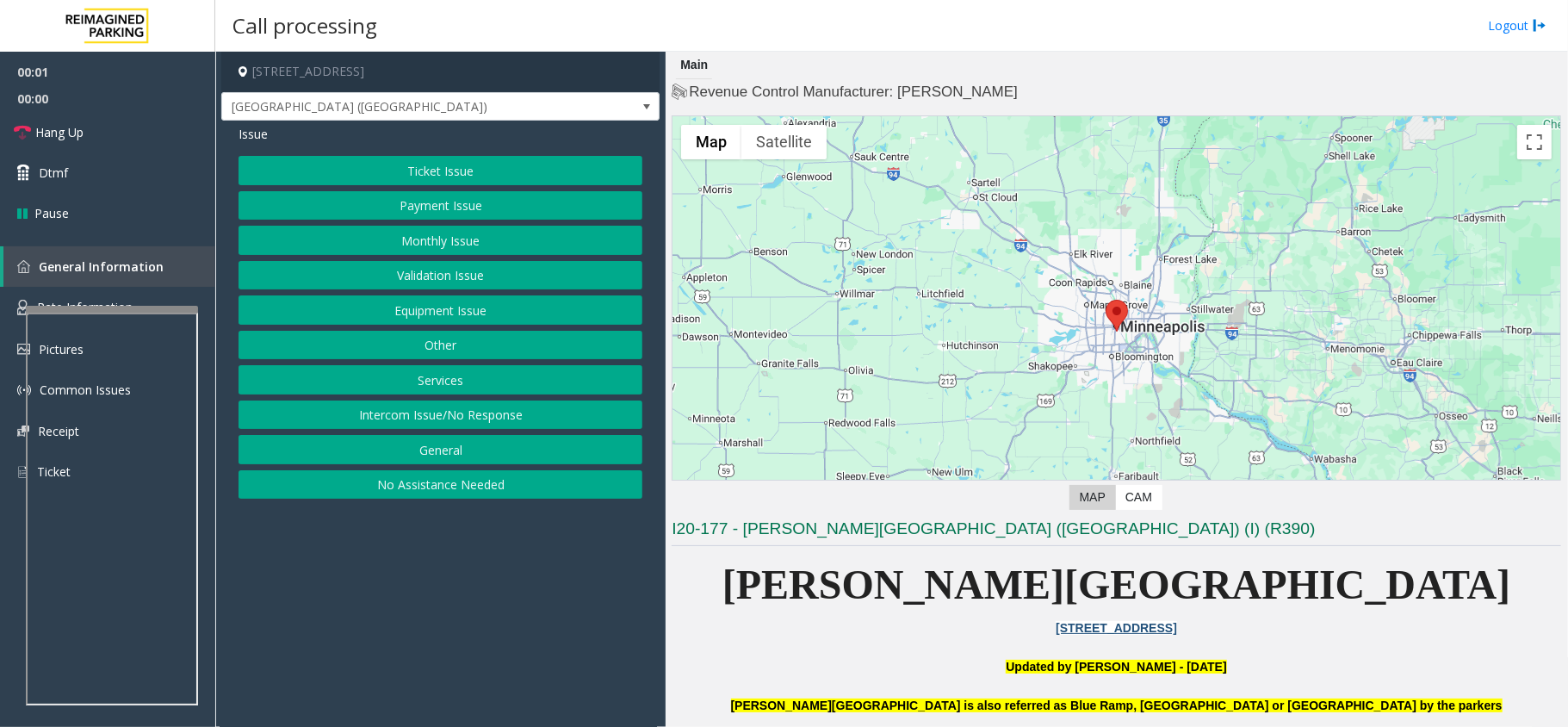
click at [459, 228] on button "Monthly Issue" at bounding box center [440, 240] width 404 height 29
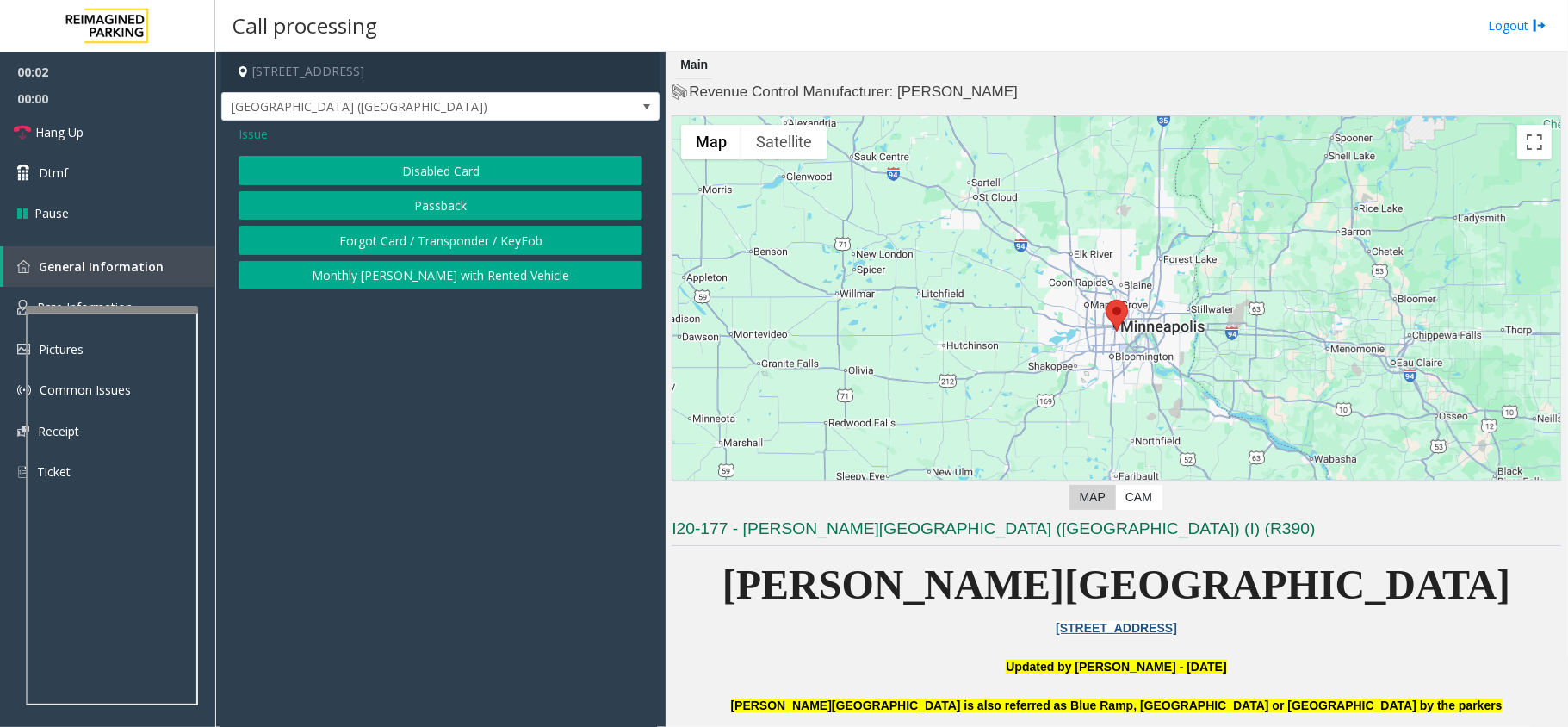
click at [430, 238] on button "Forgot Card / Transponder / KeyFob" at bounding box center [440, 240] width 404 height 29
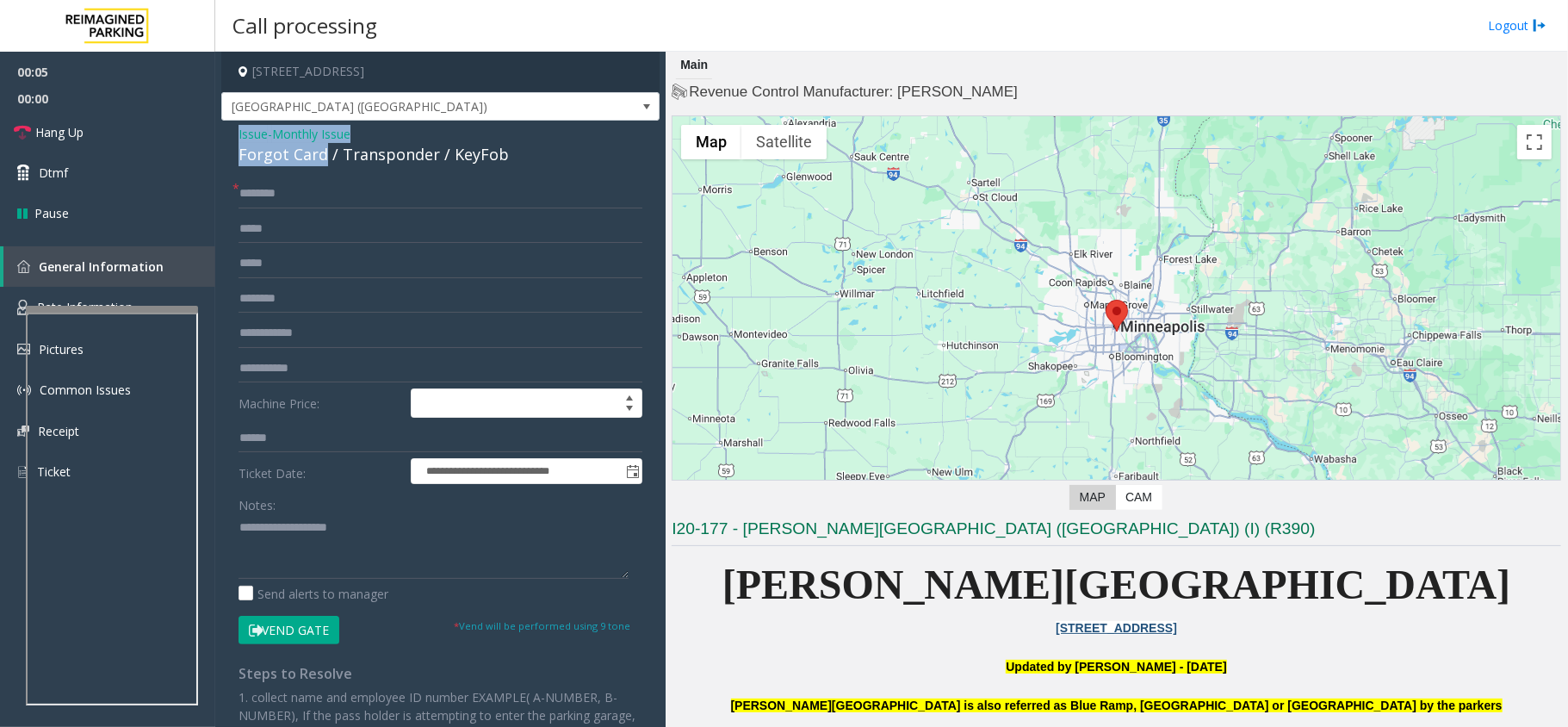
drag, startPoint x: 324, startPoint y: 154, endPoint x: 224, endPoint y: 139, distance: 101.1
click at [224, 139] on div "**********" at bounding box center [440, 540] width 438 height 838
click at [332, 550] on textarea at bounding box center [433, 546] width 390 height 64
type textarea "**********"
click at [339, 207] on input "text" at bounding box center [440, 193] width 404 height 29
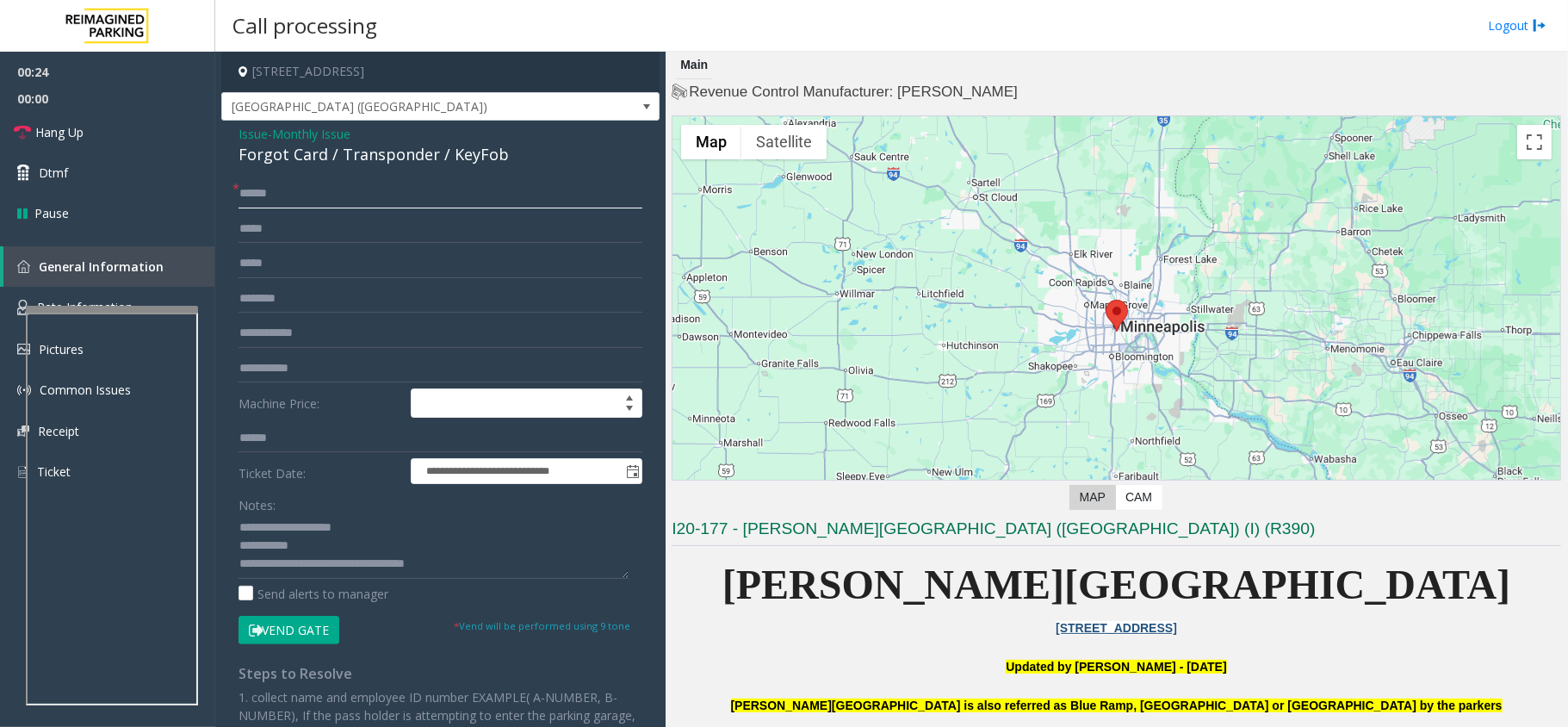
drag, startPoint x: 311, startPoint y: 200, endPoint x: 297, endPoint y: 198, distance: 14.1
click at [314, 200] on input "******" at bounding box center [440, 193] width 404 height 29
click at [257, 191] on input "******" at bounding box center [440, 193] width 404 height 29
click at [260, 194] on input "******" at bounding box center [440, 193] width 404 height 29
click at [280, 191] on input "******" at bounding box center [440, 193] width 404 height 29
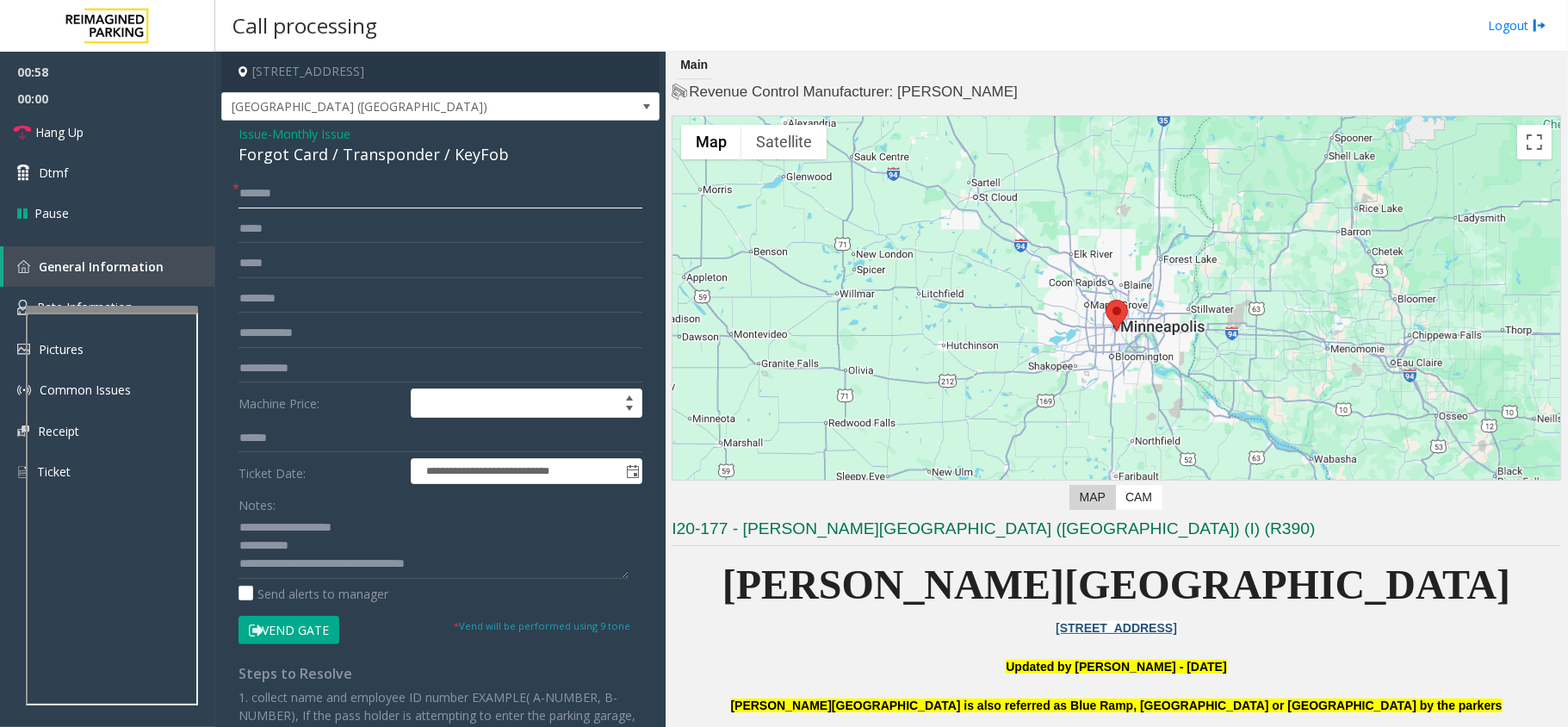
type input "*******"
click at [452, 550] on textarea at bounding box center [433, 546] width 390 height 64
click at [455, 557] on textarea at bounding box center [433, 546] width 390 height 64
click at [298, 629] on button "Vend Gate" at bounding box center [288, 630] width 101 height 29
click at [452, 576] on textarea at bounding box center [433, 546] width 390 height 64
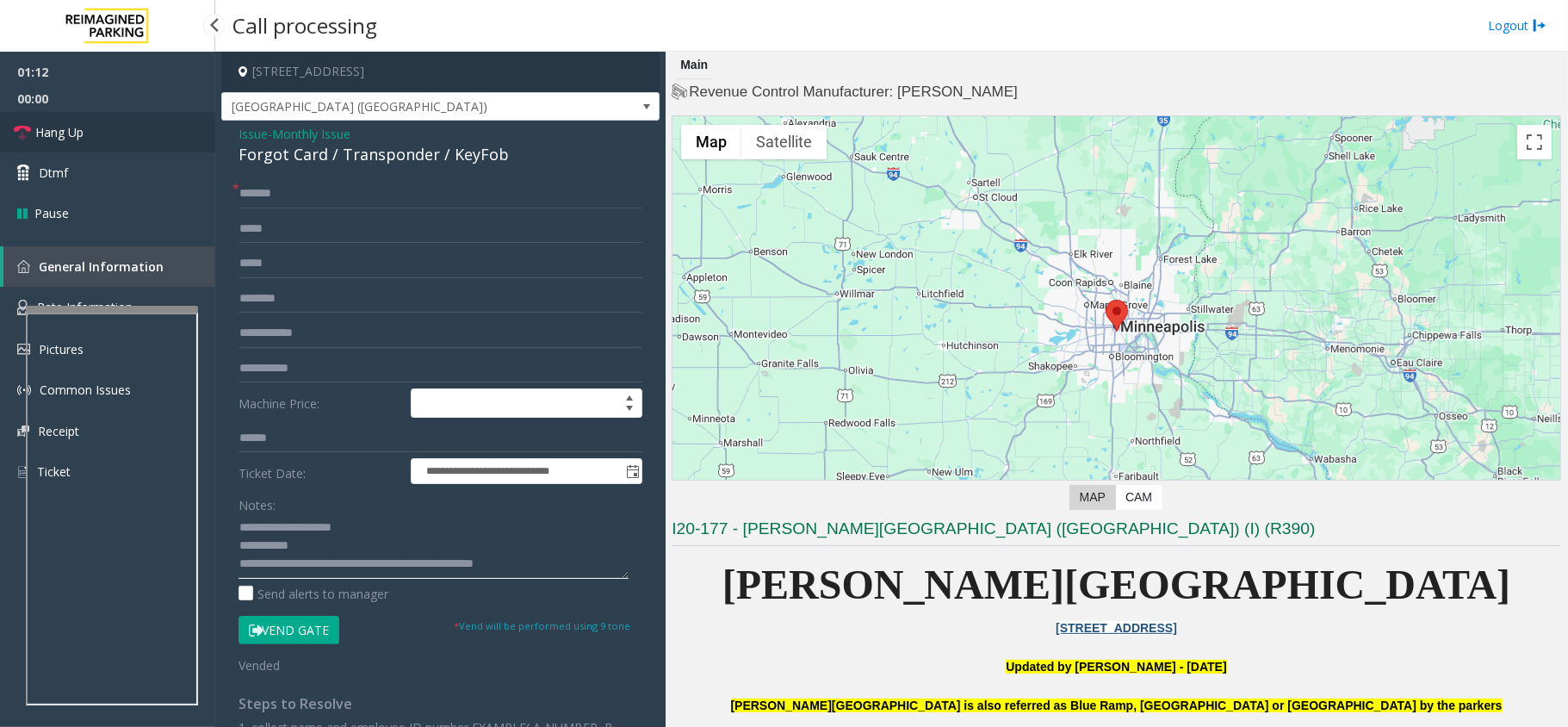
type textarea "**********"
click at [131, 142] on link "Hang Up" at bounding box center [108, 132] width 215 height 41
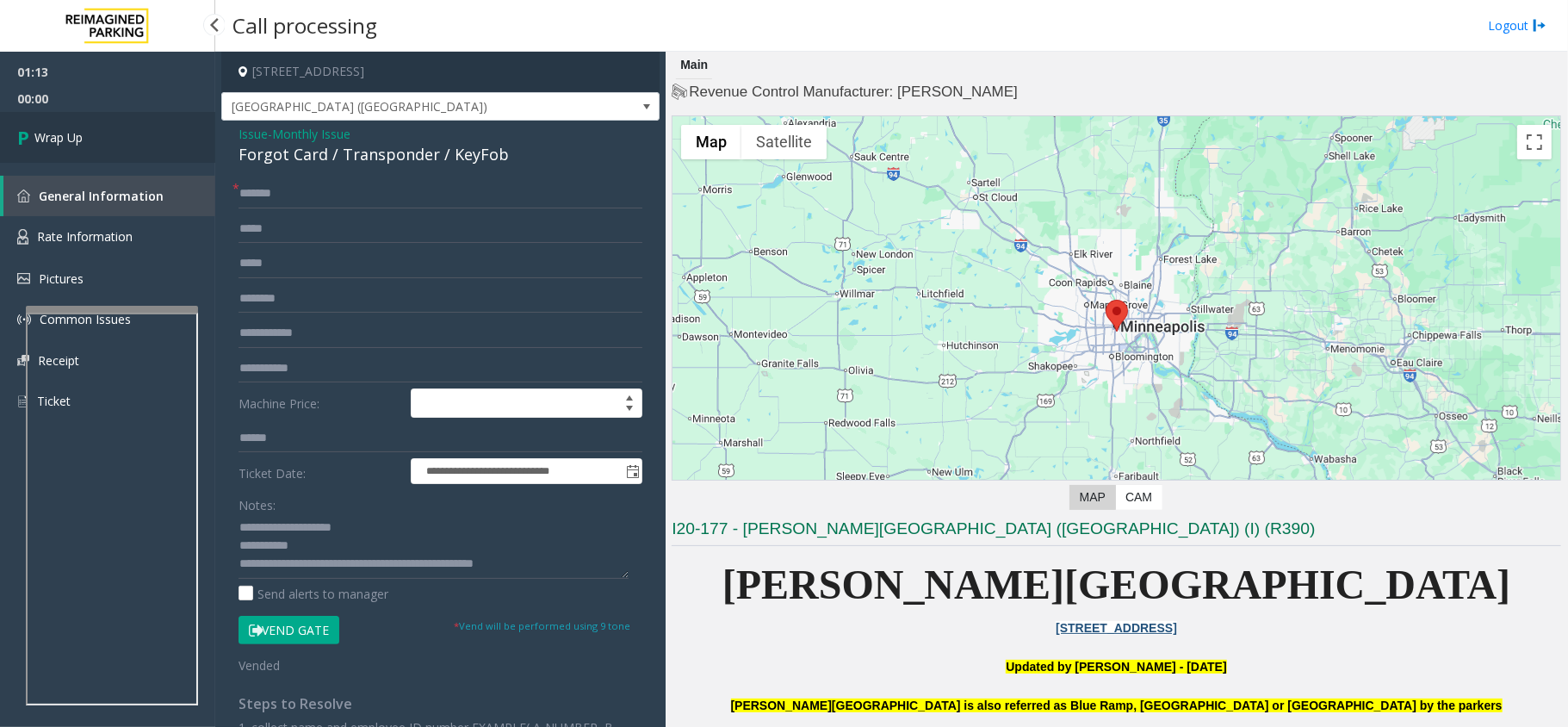
click at [131, 142] on link "Wrap Up" at bounding box center [108, 138] width 215 height 51
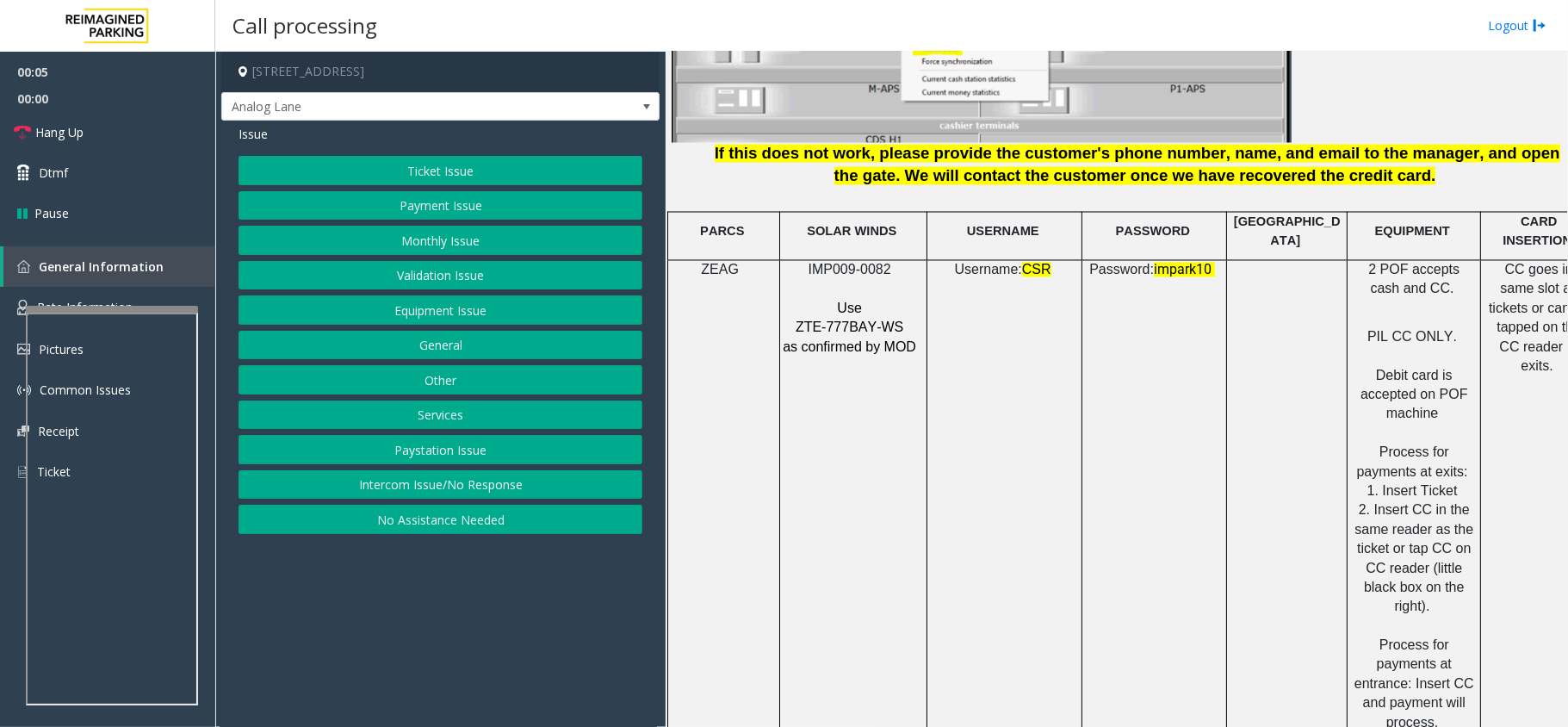
scroll to position [2297, 0]
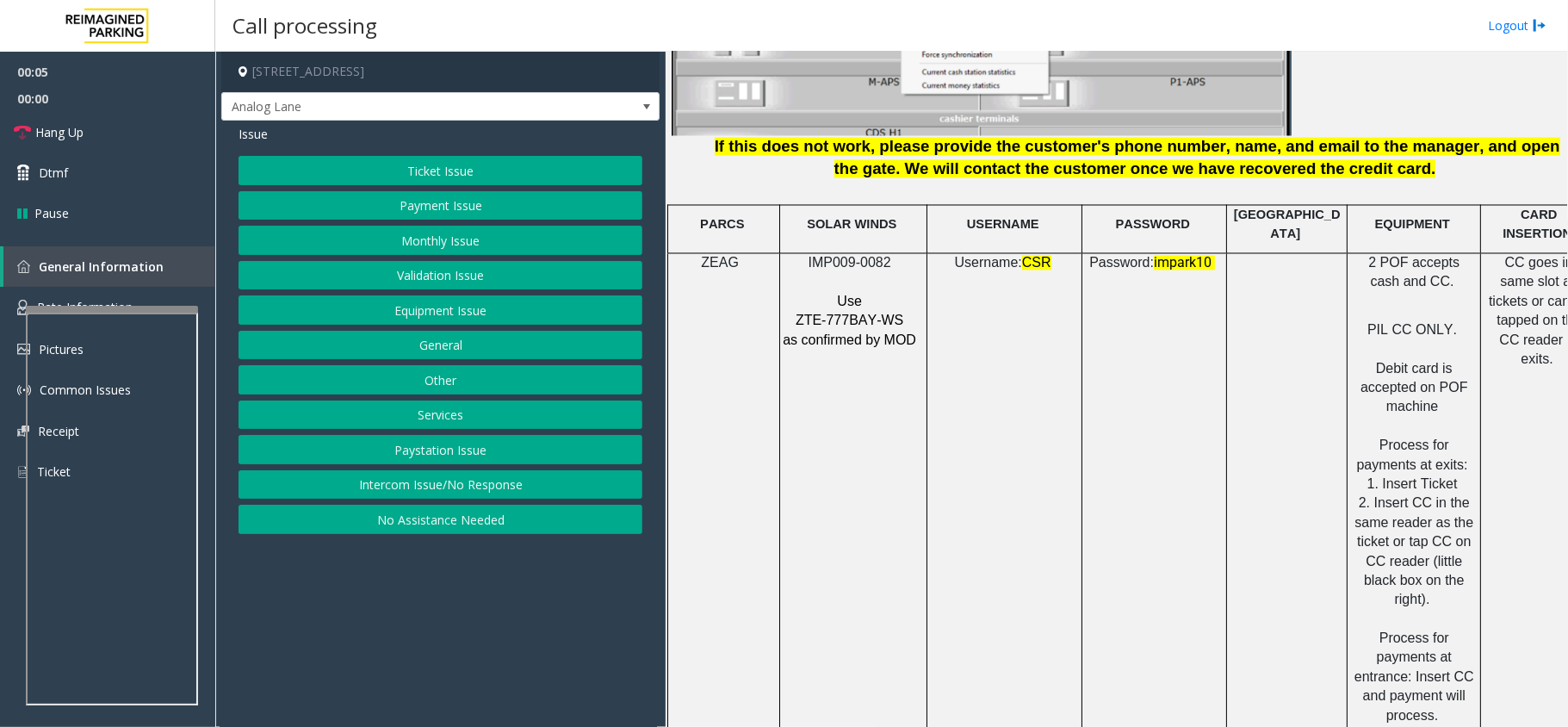
click at [850, 256] on span "IMP009-0082" at bounding box center [850, 263] width 83 height 15
copy p "IMP009-0082"
click at [490, 174] on button "Ticket Issue" at bounding box center [440, 170] width 404 height 29
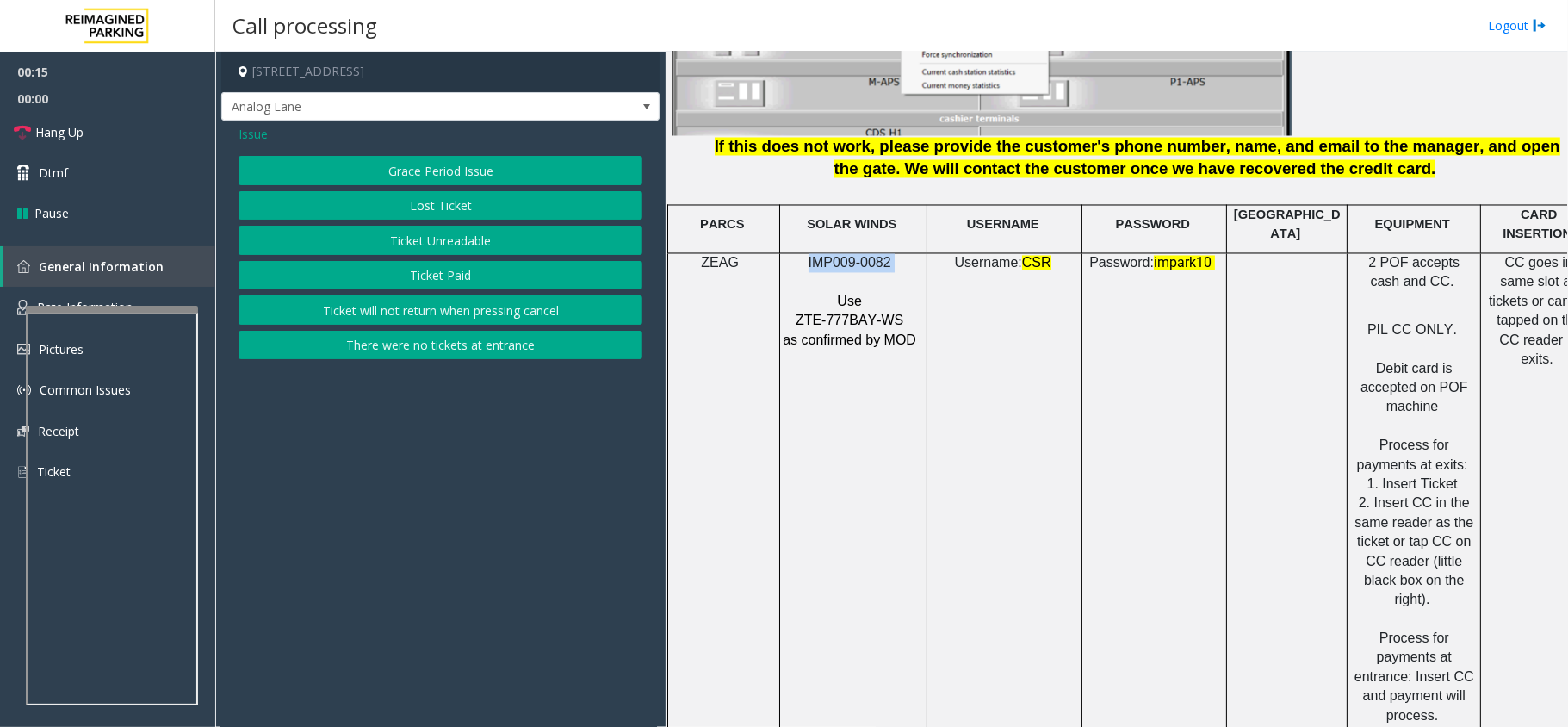
click at [473, 237] on button "Ticket Unreadable" at bounding box center [440, 240] width 404 height 29
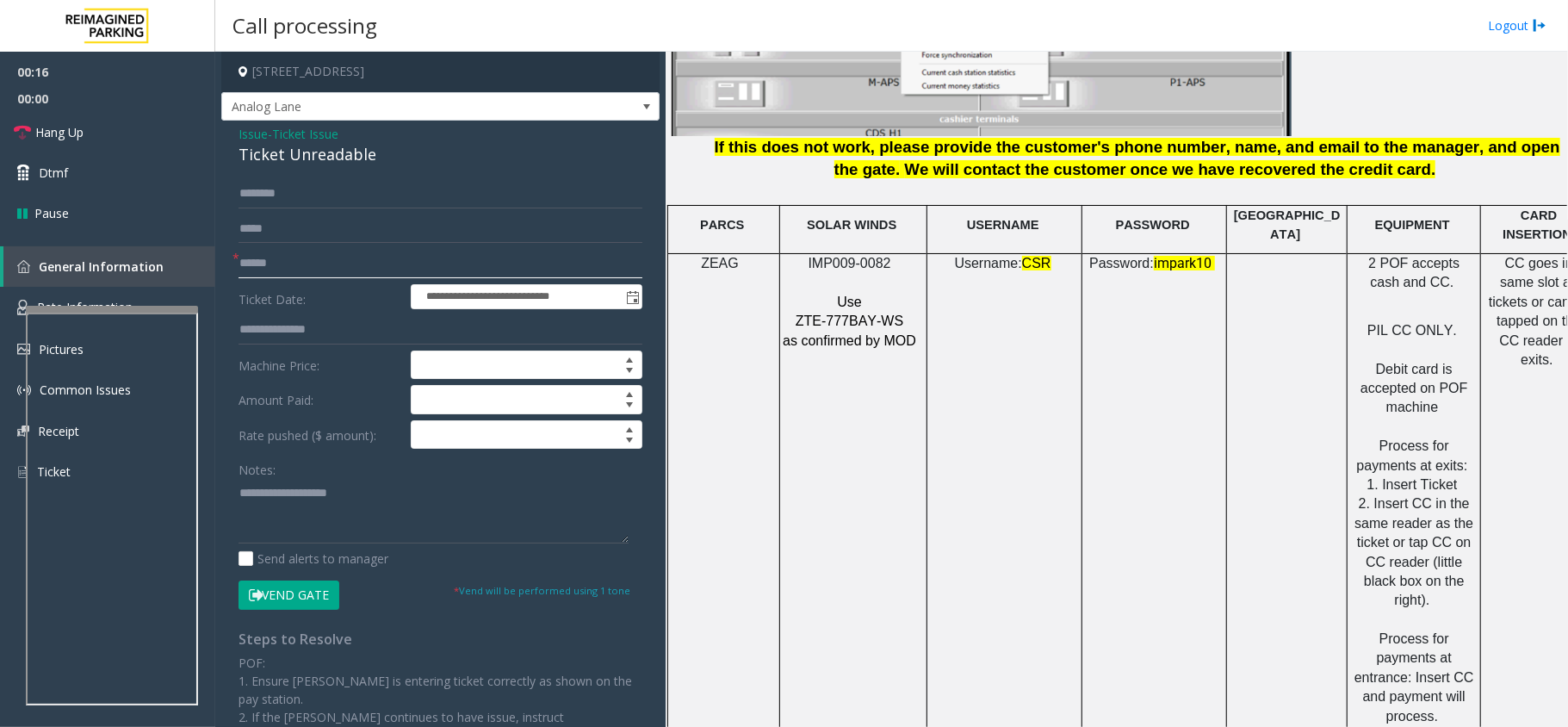
click at [300, 256] on input "text" at bounding box center [440, 263] width 404 height 29
click at [280, 274] on input "text" at bounding box center [440, 263] width 404 height 29
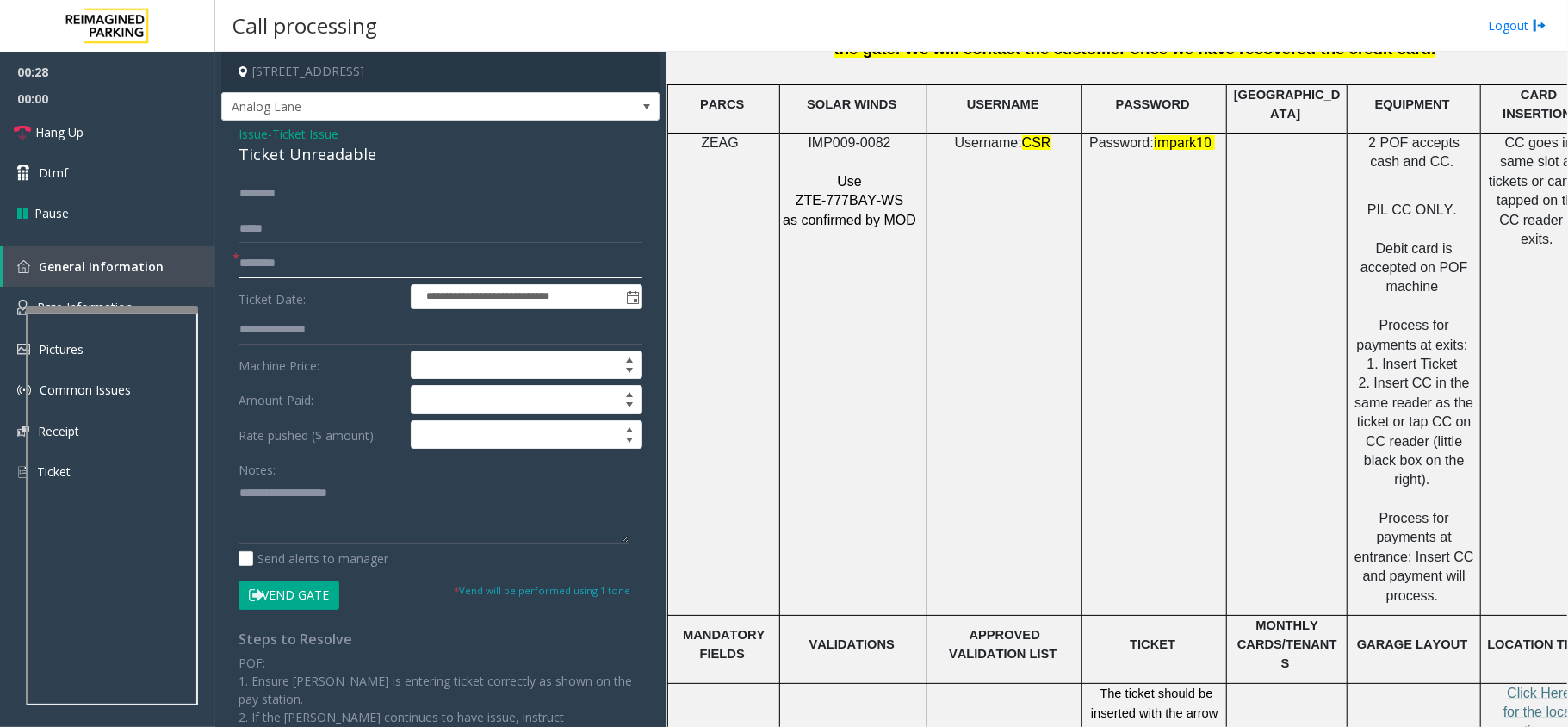
scroll to position [2641, 0]
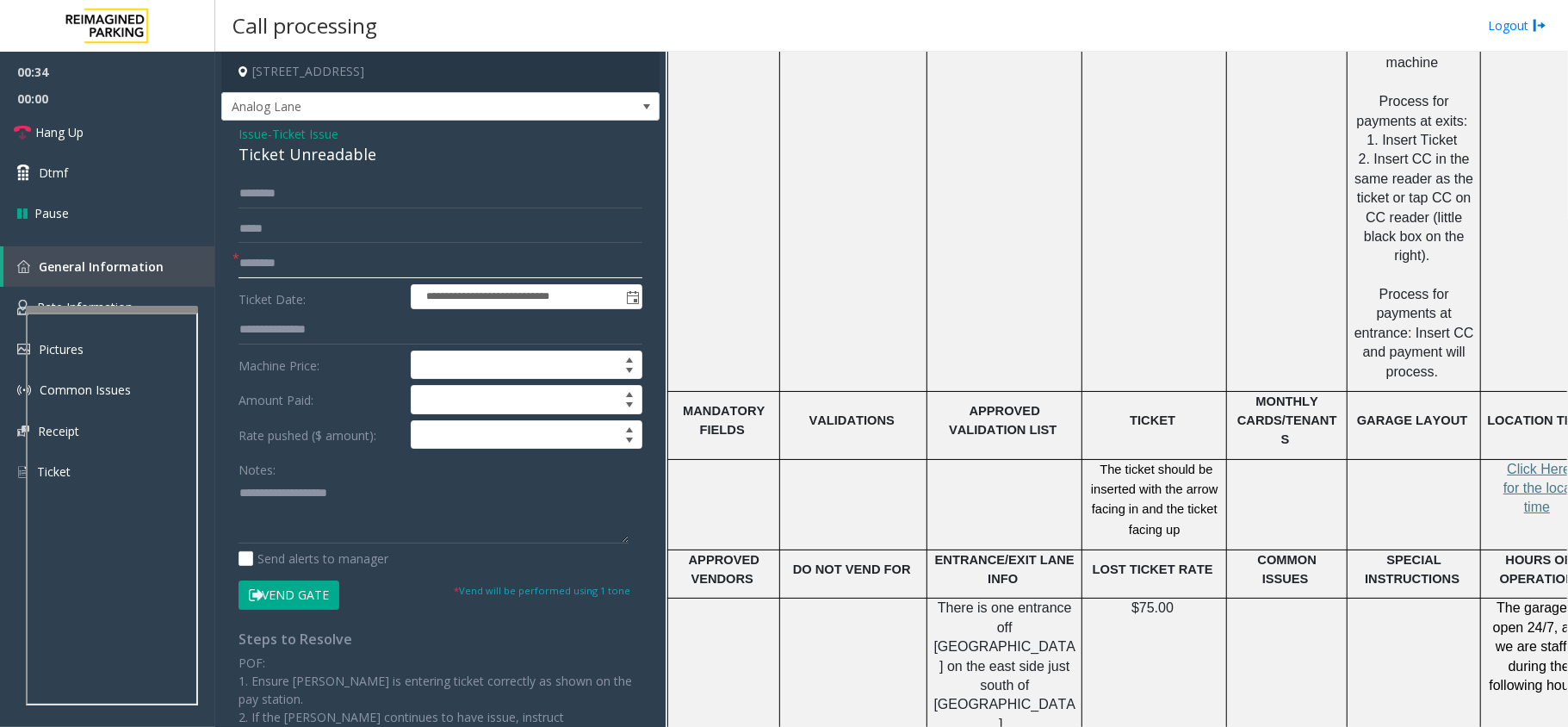
type input "********"
click at [94, 142] on link "Hang Up" at bounding box center [108, 132] width 215 height 41
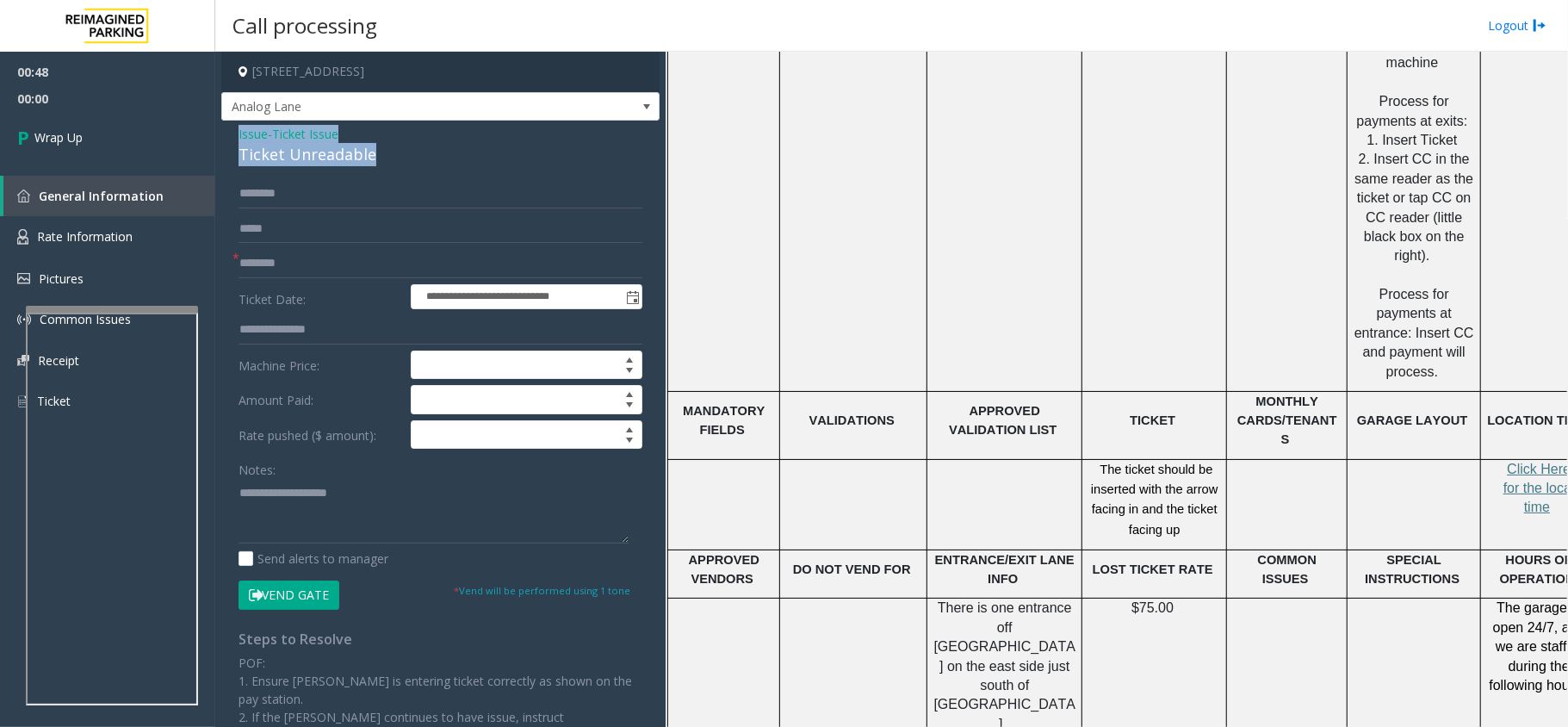
drag, startPoint x: 353, startPoint y: 156, endPoint x: 244, endPoint y: 126, distance: 113.1
click at [238, 134] on div "Issue - Ticket Issue Ticket Unreadable" at bounding box center [440, 146] width 404 height 41
drag, startPoint x: 385, startPoint y: 515, endPoint x: 405, endPoint y: 525, distance: 22.4
click at [386, 515] on textarea at bounding box center [433, 511] width 390 height 64
click at [407, 525] on textarea at bounding box center [433, 511] width 390 height 64
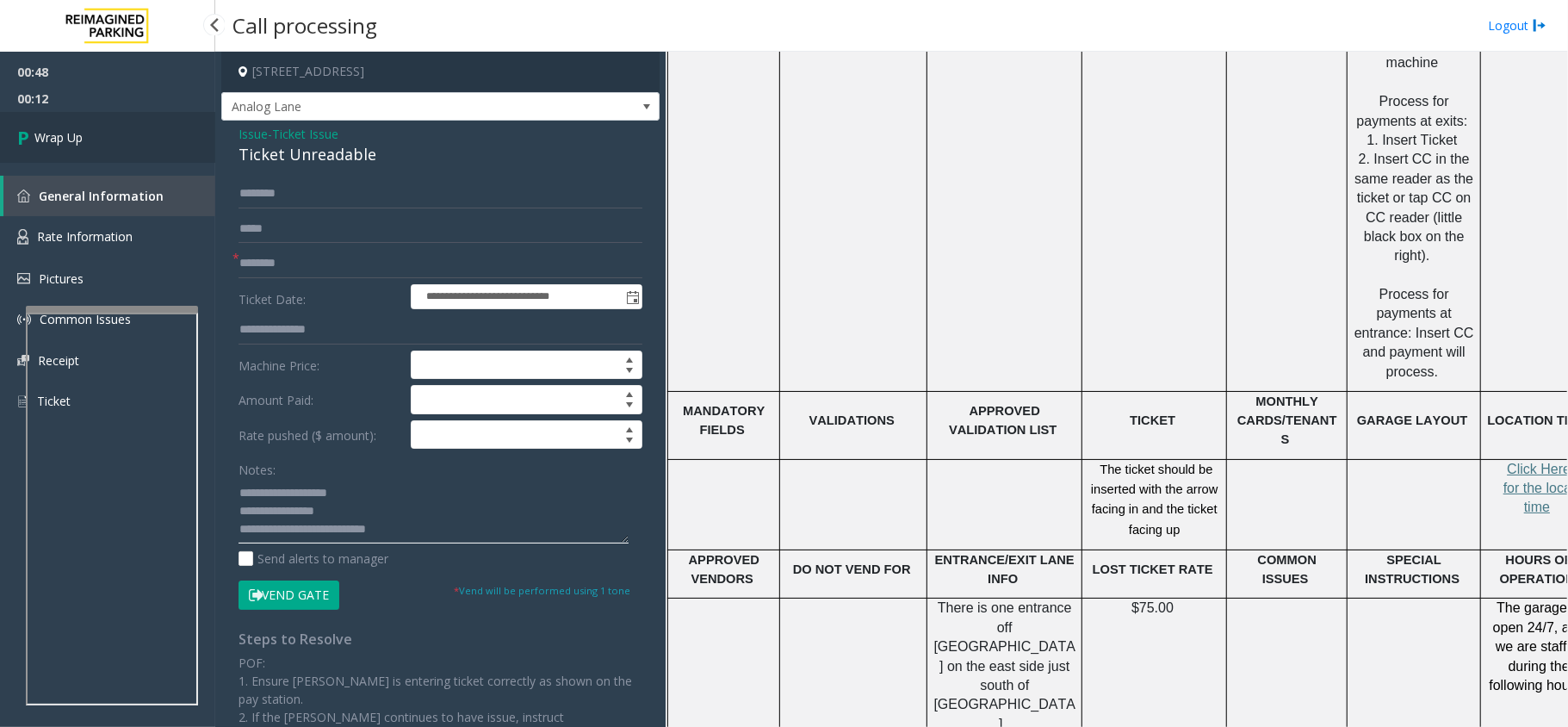
type textarea "**********"
click at [81, 124] on link "Wrap Up" at bounding box center [108, 138] width 215 height 51
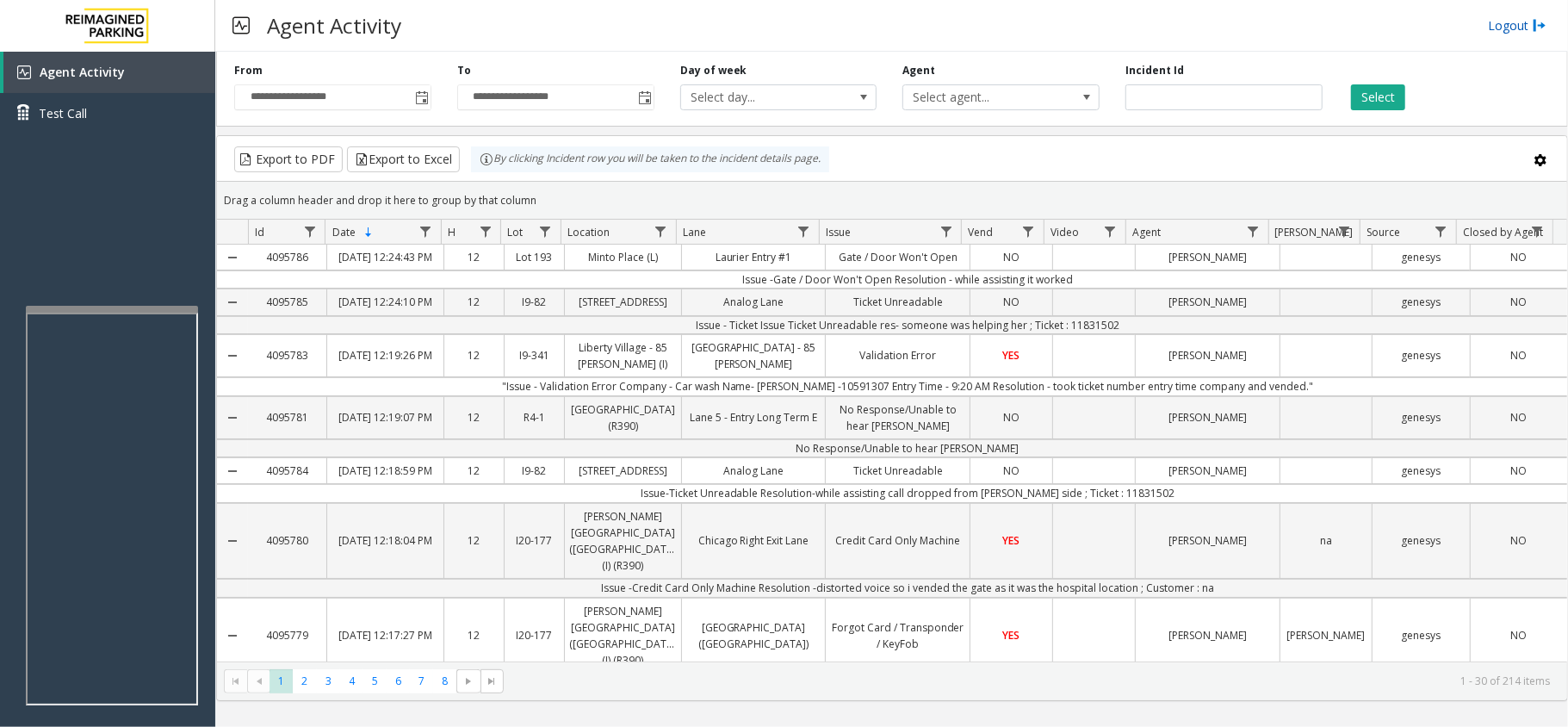
click at [1508, 24] on link "Logout" at bounding box center [1517, 26] width 58 height 19
